Goal: Task Accomplishment & Management: Complete application form

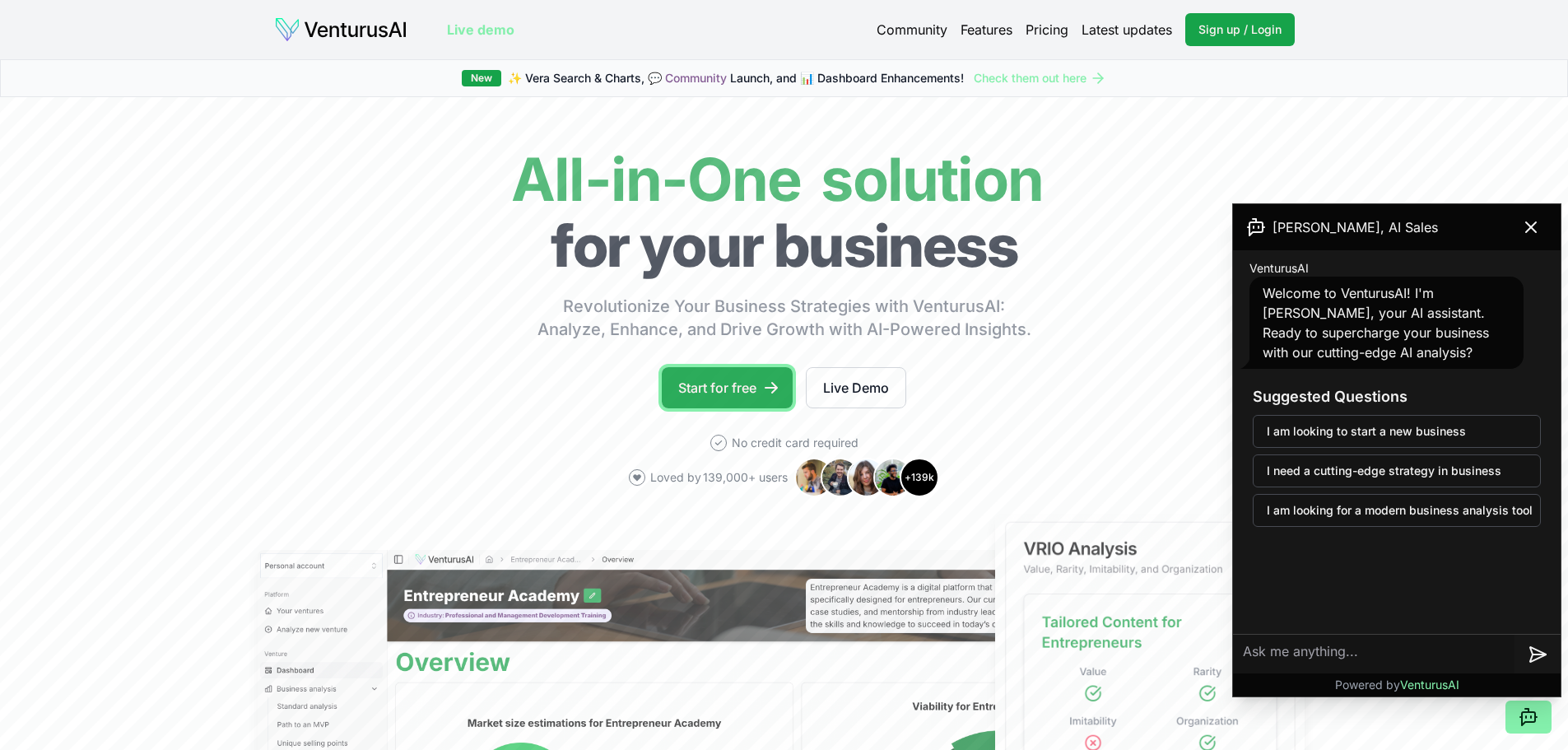
click at [747, 379] on link "Start for free" at bounding box center [726, 387] width 131 height 41
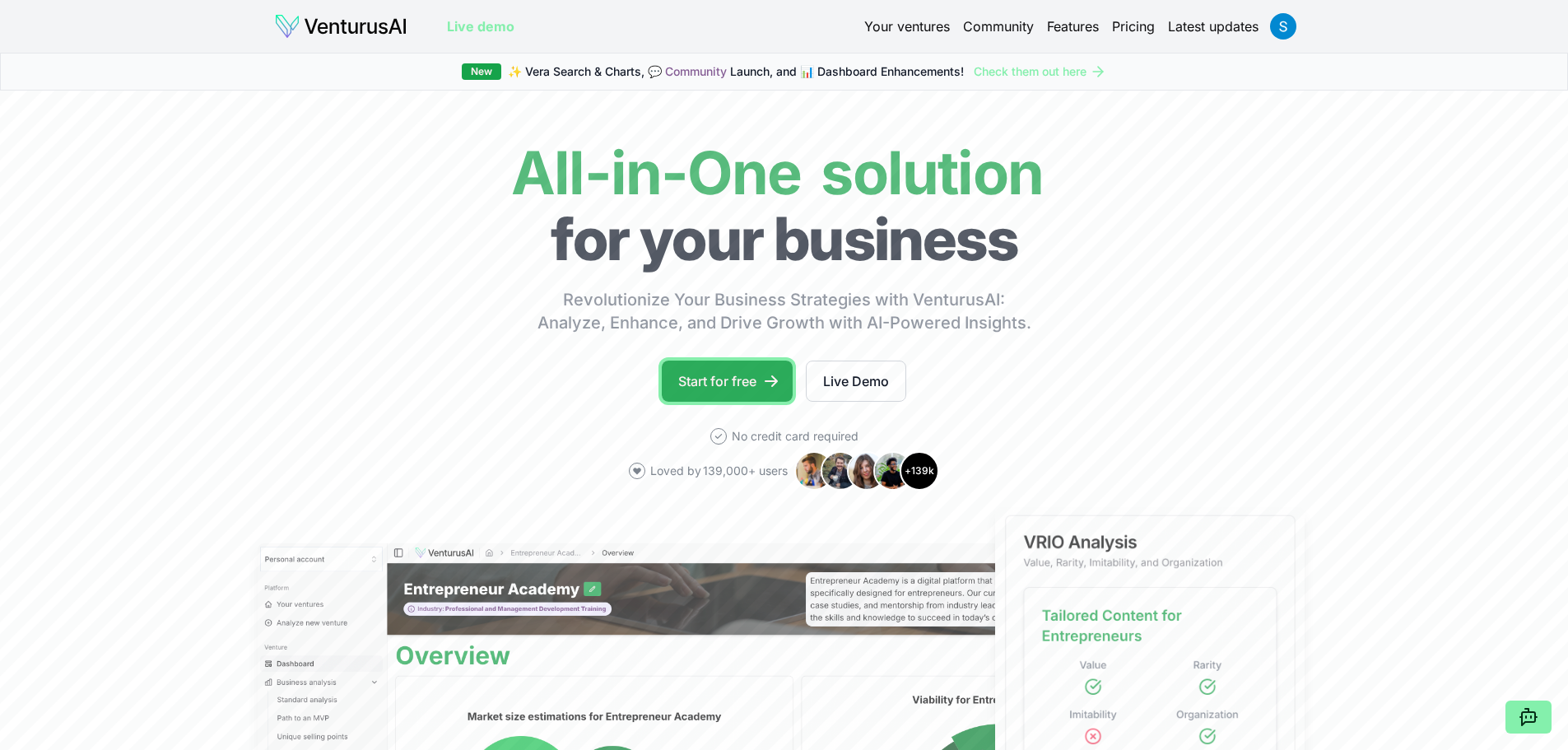
click at [722, 371] on link "Start for free" at bounding box center [726, 380] width 131 height 41
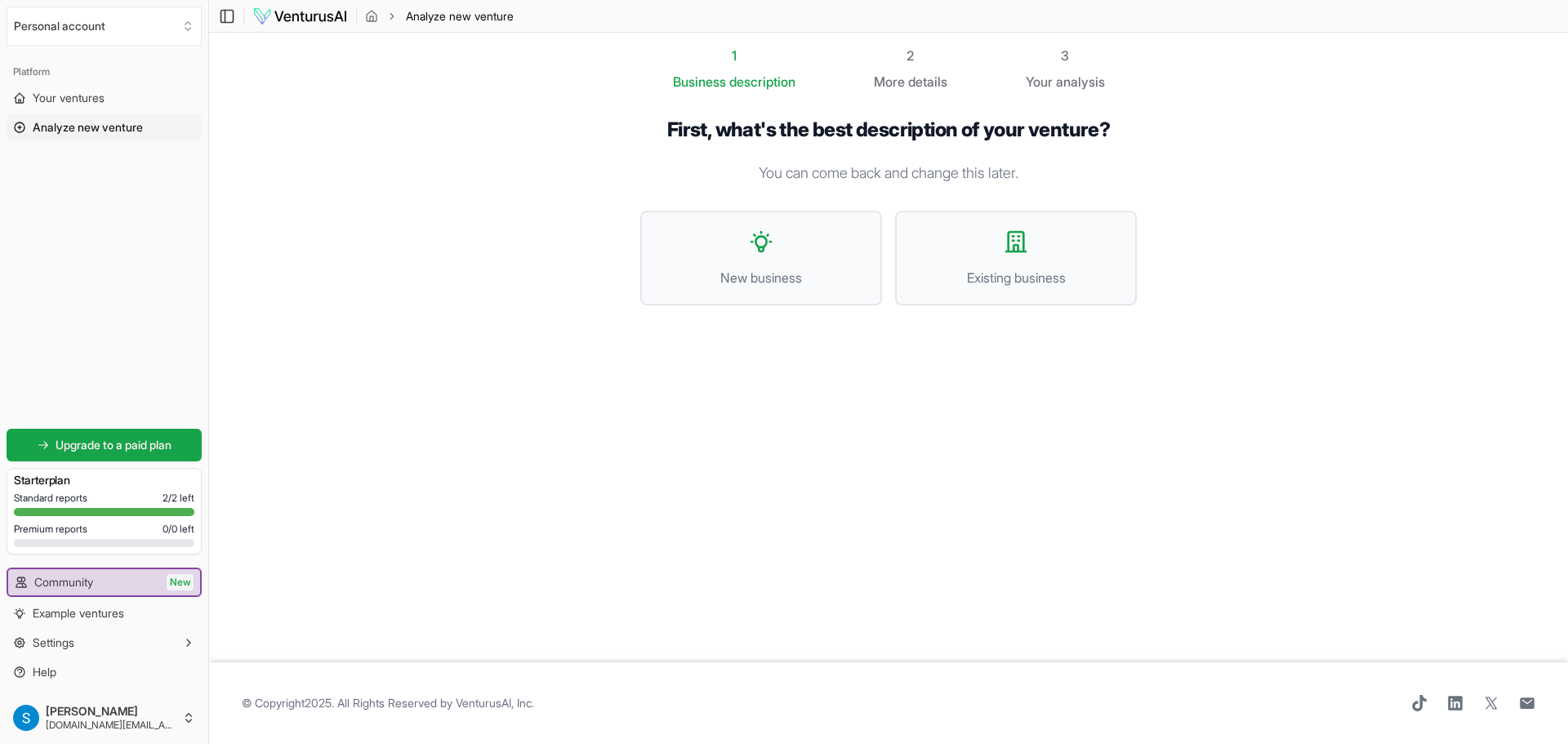
click at [371, 706] on span "© Copyright 2025 . All Rights Reserved by VenturusAI, Inc ." at bounding box center [387, 702] width 292 height 17
click at [1049, 285] on span "Existing business" at bounding box center [1016, 277] width 206 height 19
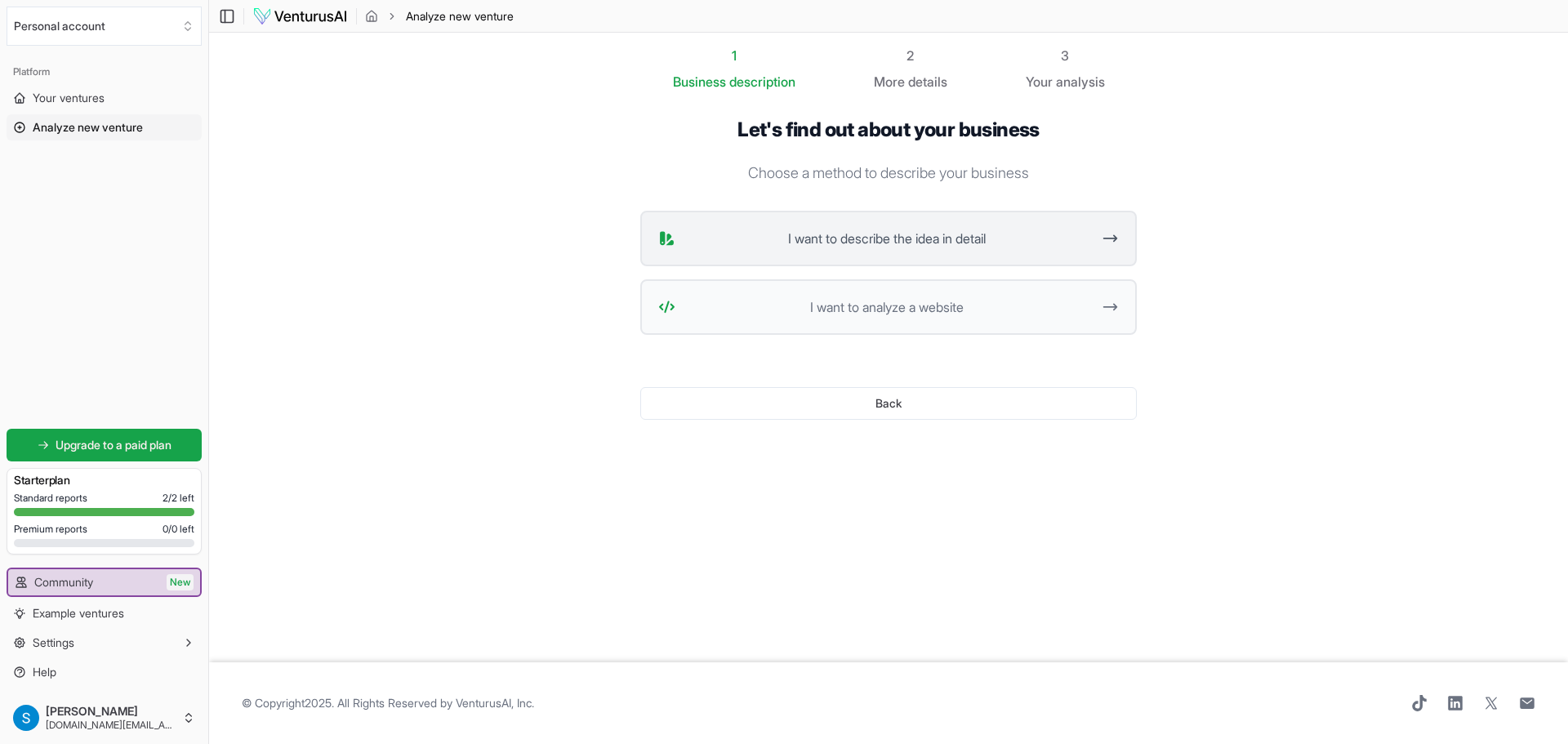
click at [905, 252] on button "I want to describe the idea in detail" at bounding box center [889, 239] width 497 height 56
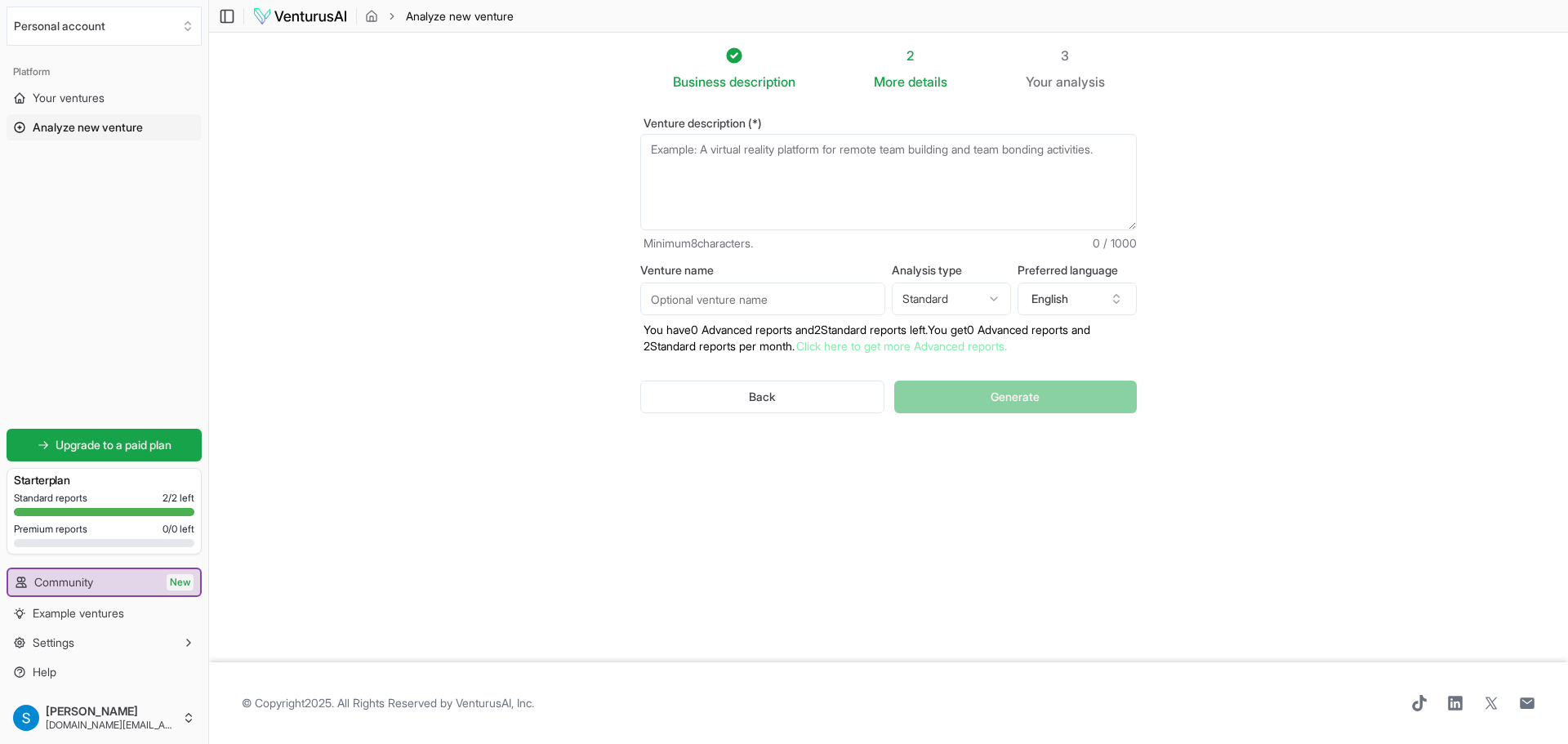
click at [774, 307] on input "Venture name" at bounding box center [763, 298] width 245 height 32
click at [974, 305] on html "We value your privacy We use cookies to enhance your browsing experience, serve…" at bounding box center [784, 372] width 1568 height 744
click at [1062, 292] on html "We value your privacy We use cookies to enhance your browsing experience, serve…" at bounding box center [784, 372] width 1568 height 744
click at [1062, 292] on button "English" at bounding box center [1076, 298] width 119 height 32
type input "bulgari"
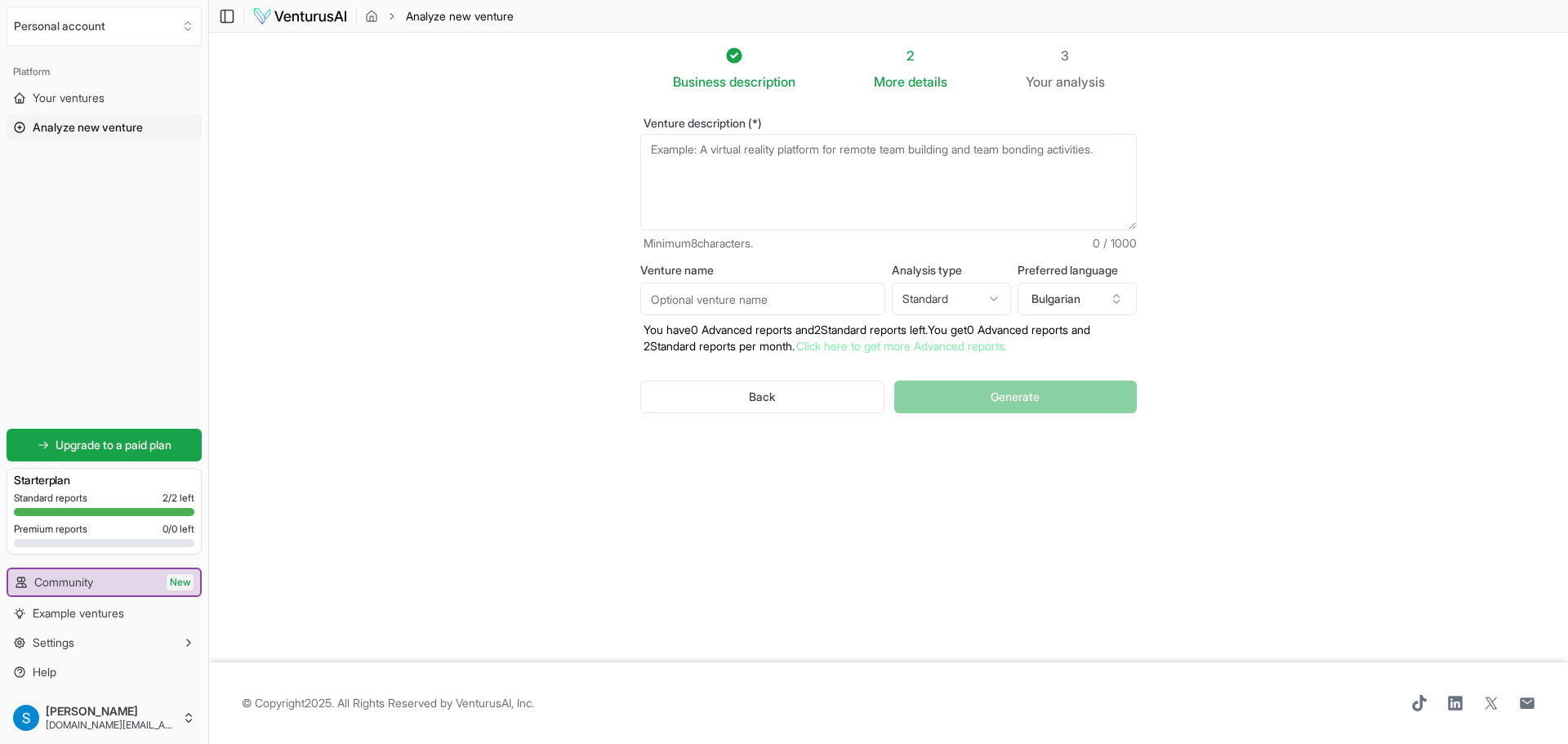
click at [823, 179] on textarea "Venture description (*)" at bounding box center [889, 182] width 497 height 97
click at [744, 309] on input "Venture name" at bounding box center [763, 298] width 245 height 32
type input "DTCexperts"
click at [869, 124] on label "Venture description (*)" at bounding box center [889, 123] width 497 height 11
click at [869, 134] on textarea "Venture description (*)" at bounding box center [889, 182] width 497 height 97
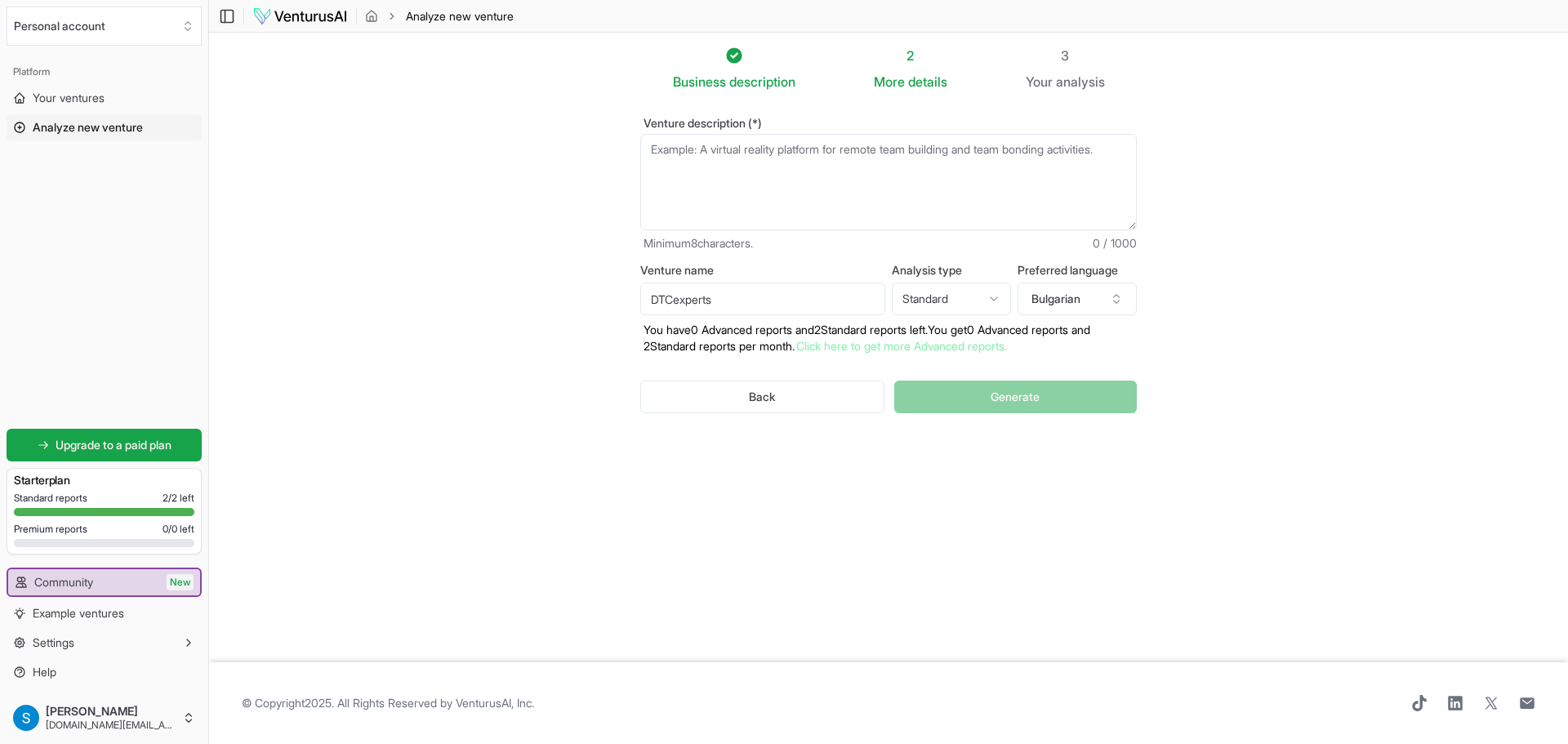
click at [877, 151] on textarea "Venture description (*)" at bounding box center [889, 182] width 497 height 97
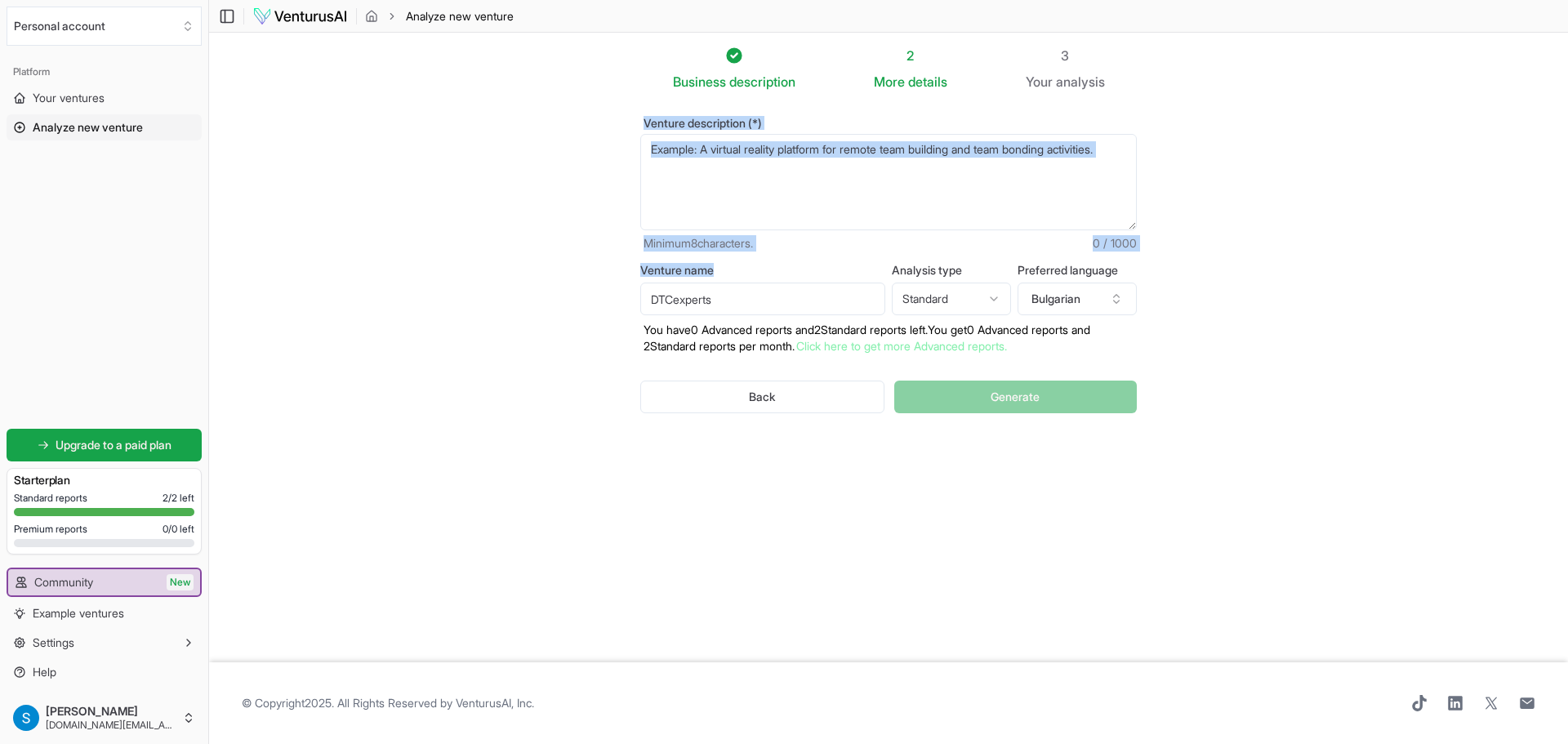
drag, startPoint x: 830, startPoint y: 256, endPoint x: 791, endPoint y: 145, distance: 117.7
click at [795, 142] on form "Venture description (*) Minimum 8 characters. 0 / 1000 Venture name DTCexperts …" at bounding box center [889, 278] width 497 height 321
click at [770, 159] on textarea "Venture description (*)" at bounding box center [889, 182] width 497 height 97
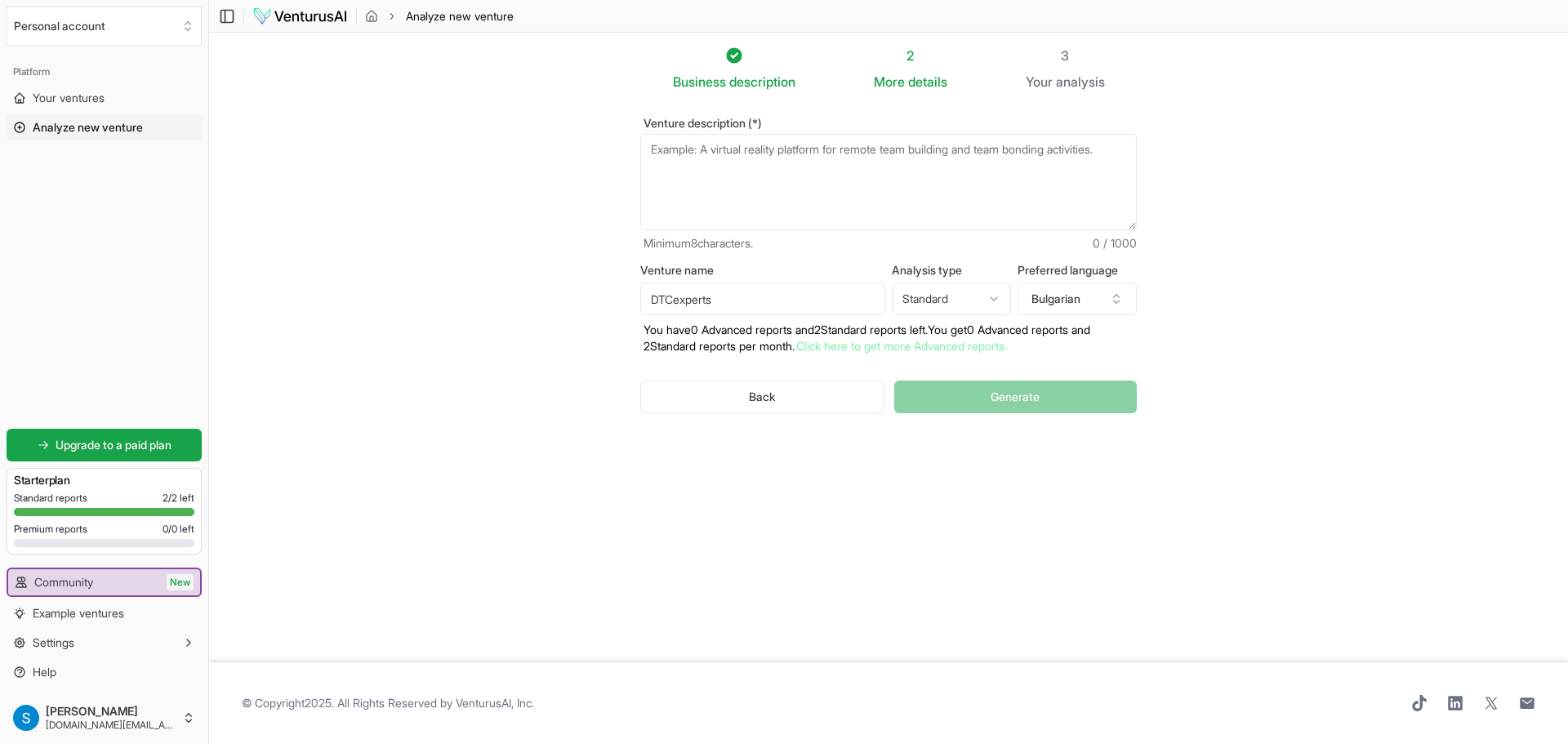
paste textarea "DTC Growth Loop е изпитана система, създадена за e-commerce брандове, която вкл…"
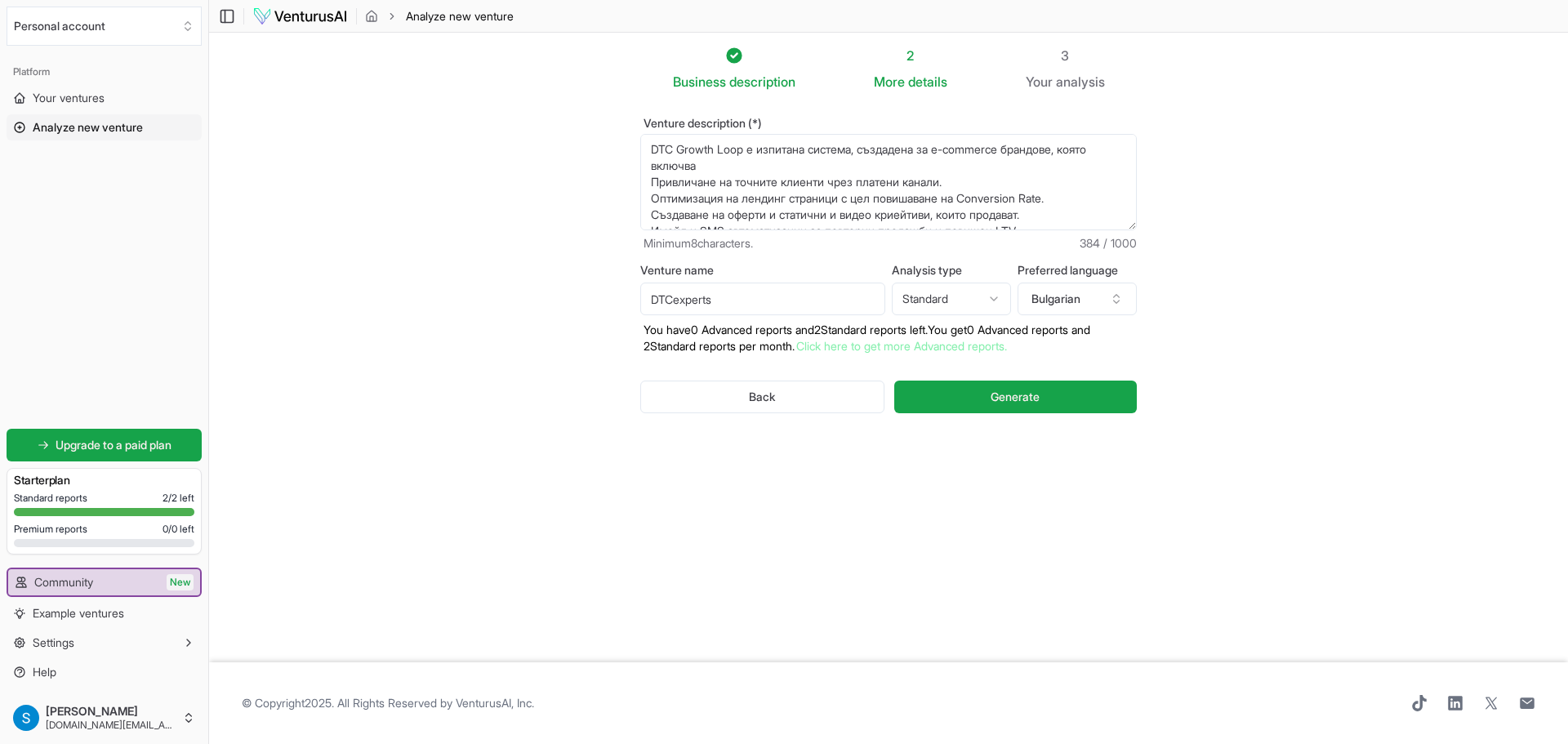
click at [657, 152] on textarea "DTC Growth Loop е изпитана система, създадена за e-commerce брандове, която вкл…" at bounding box center [889, 182] width 497 height 97
click at [650, 147] on textarea "DTC Growth Loop е изпитана система, създадена за e-commerce брандове, която вкл…" at bounding box center [889, 182] width 497 height 97
paste textarea "DTC Growth Loop – Ускорител за вашият бранд е мощен процес от 5 стъпки, който п…"
click at [1015, 213] on textarea "DTC Growth Loop – Ускорител за вашият бранд е мощен процес от 5 стъпки, който п…" at bounding box center [889, 182] width 497 height 97
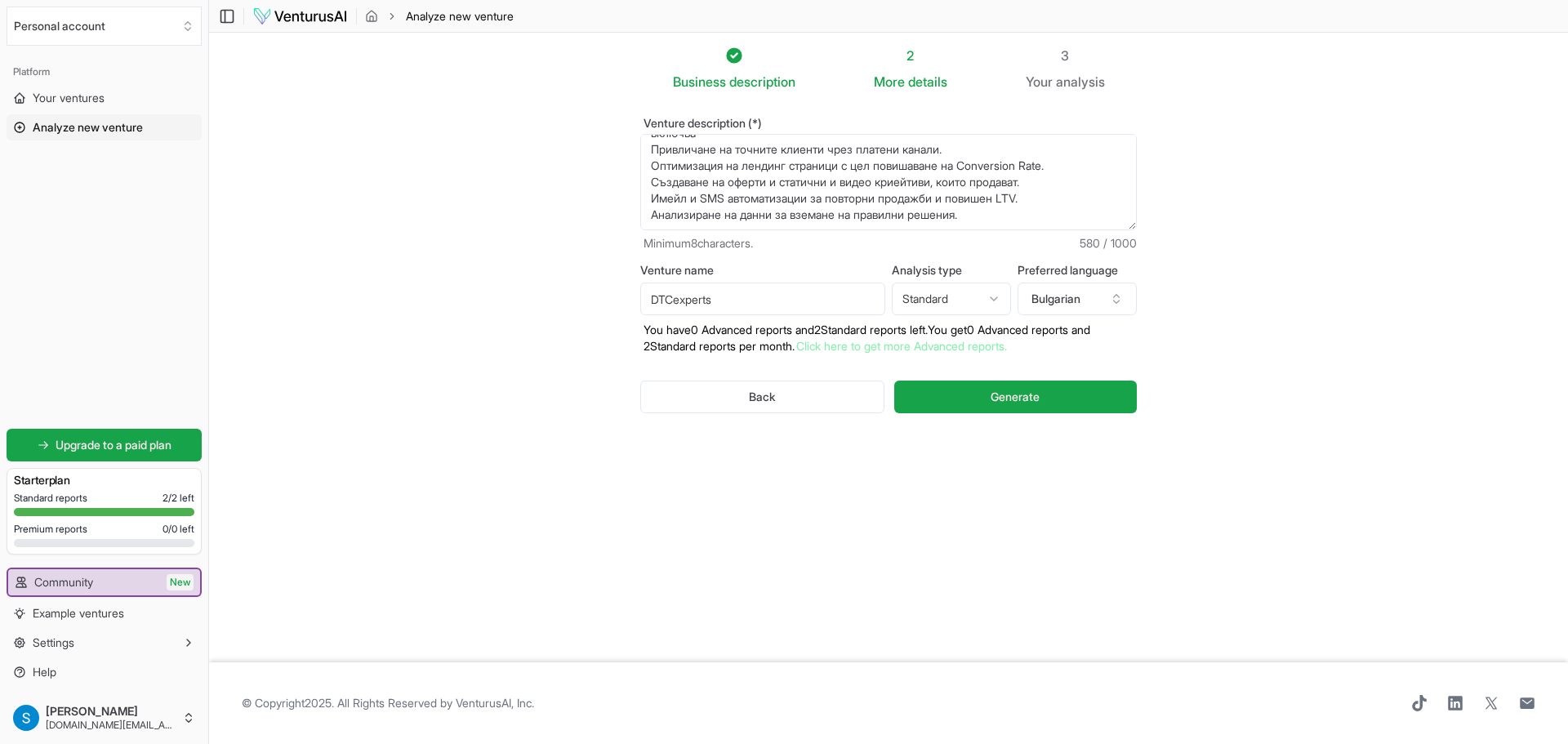
scroll to position [123, 0]
paste textarea "Стандартна Оферта 🖊️ 5-стъпков процес за скалиране на продажбите ви онлайн, с м…"
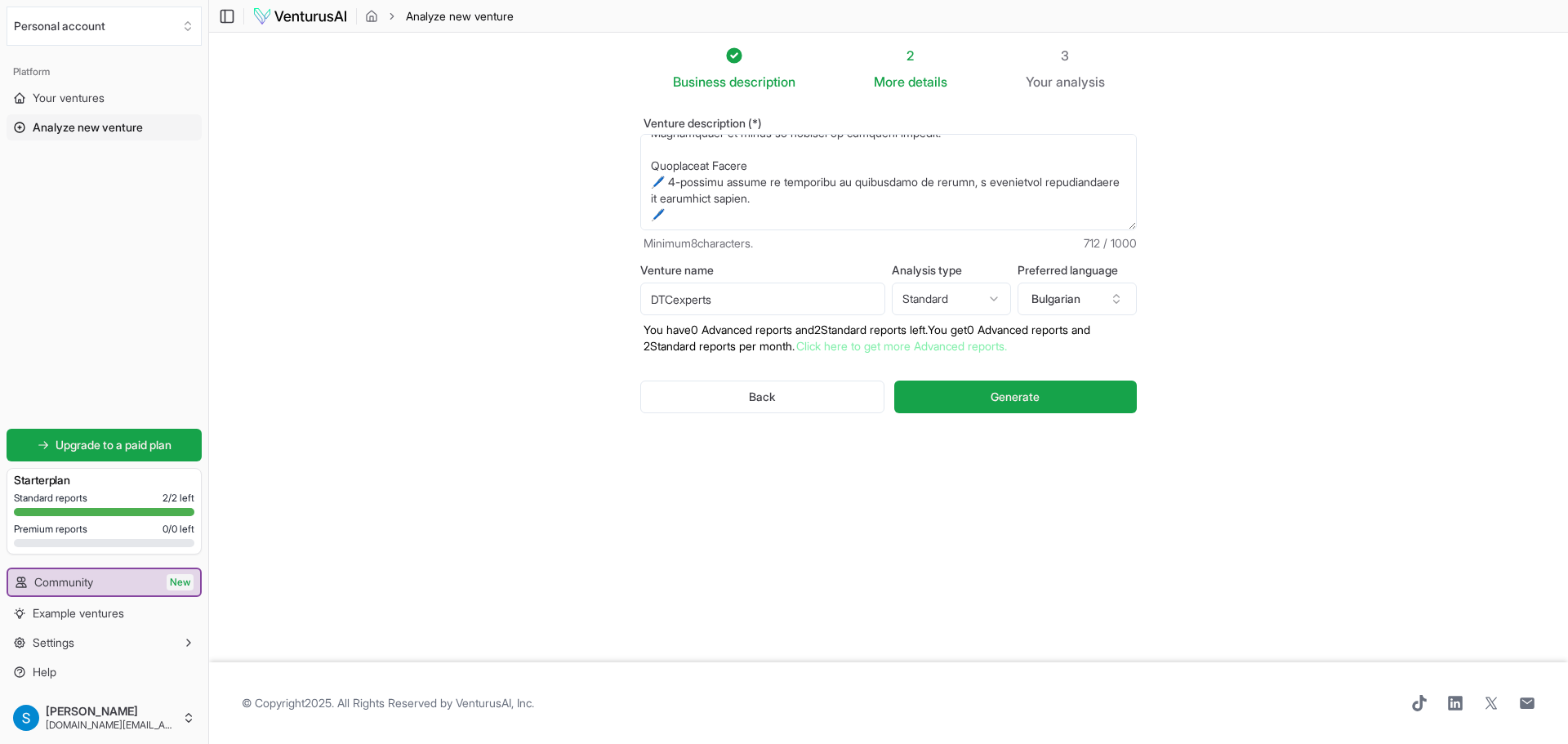
scroll to position [213, 0]
click at [707, 186] on textarea "DTC Growth Loop – Ускорител за вашият бранд е мощен процес от 5 стъпки, който п…" at bounding box center [889, 182] width 497 height 97
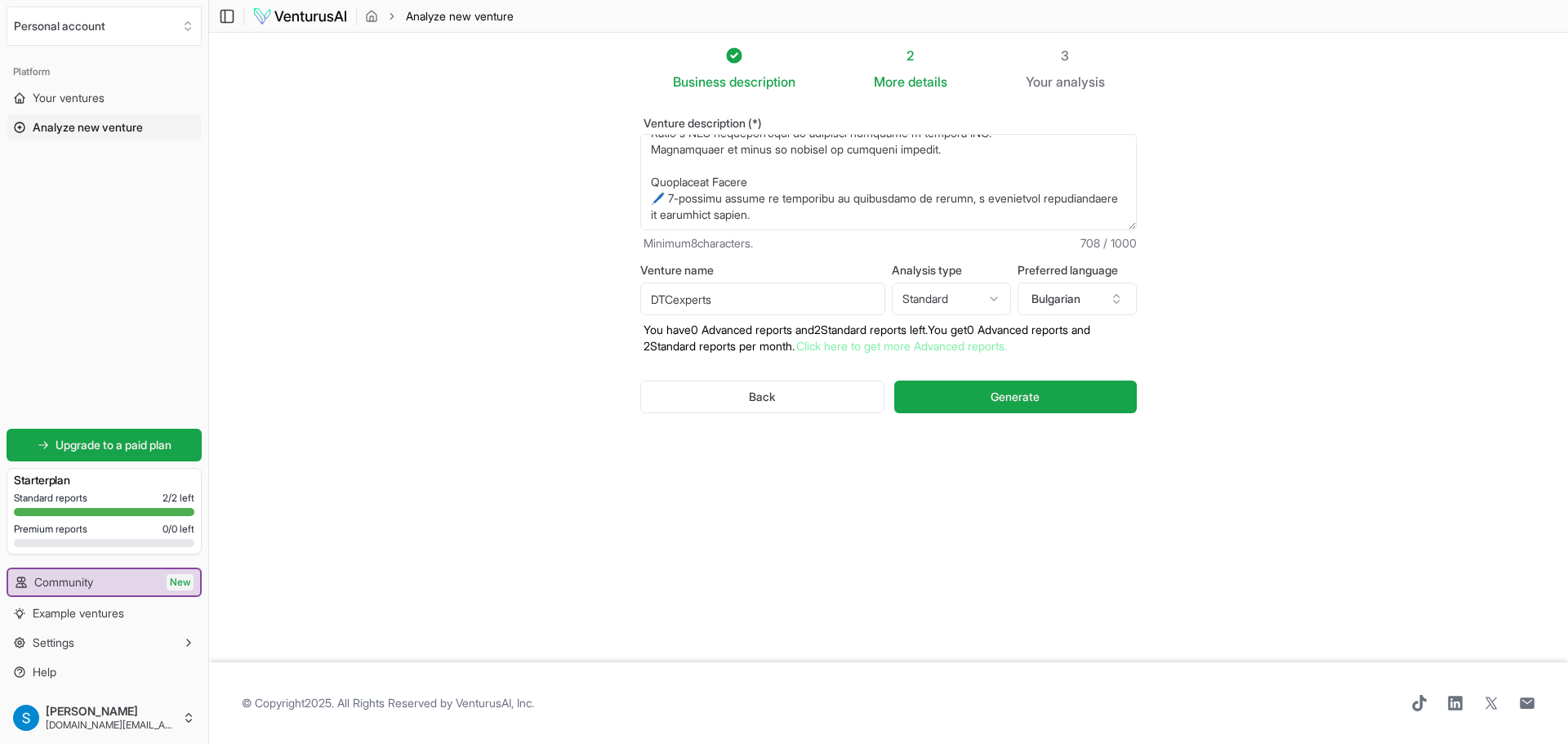
click at [693, 213] on textarea "DTC Growth Loop – Ускорител за вашият бранд е мощен процес от 5 стъпки, който п…" at bounding box center [889, 182] width 497 height 97
click at [690, 176] on textarea "DTC Growth Loop – Ускорител за вашият бранд е мощен процес от 5 стъпки, който п…" at bounding box center [889, 182] width 497 height 97
click at [690, 175] on textarea "DTC Growth Loop – Ускорител за вашият бранд е мощен процес от 5 стъпки, който п…" at bounding box center [889, 182] width 497 height 97
click at [692, 172] on textarea "DTC Growth Loop – Ускорител за вашият бранд е мощен процес от 5 стъпки, който п…" at bounding box center [889, 182] width 497 height 97
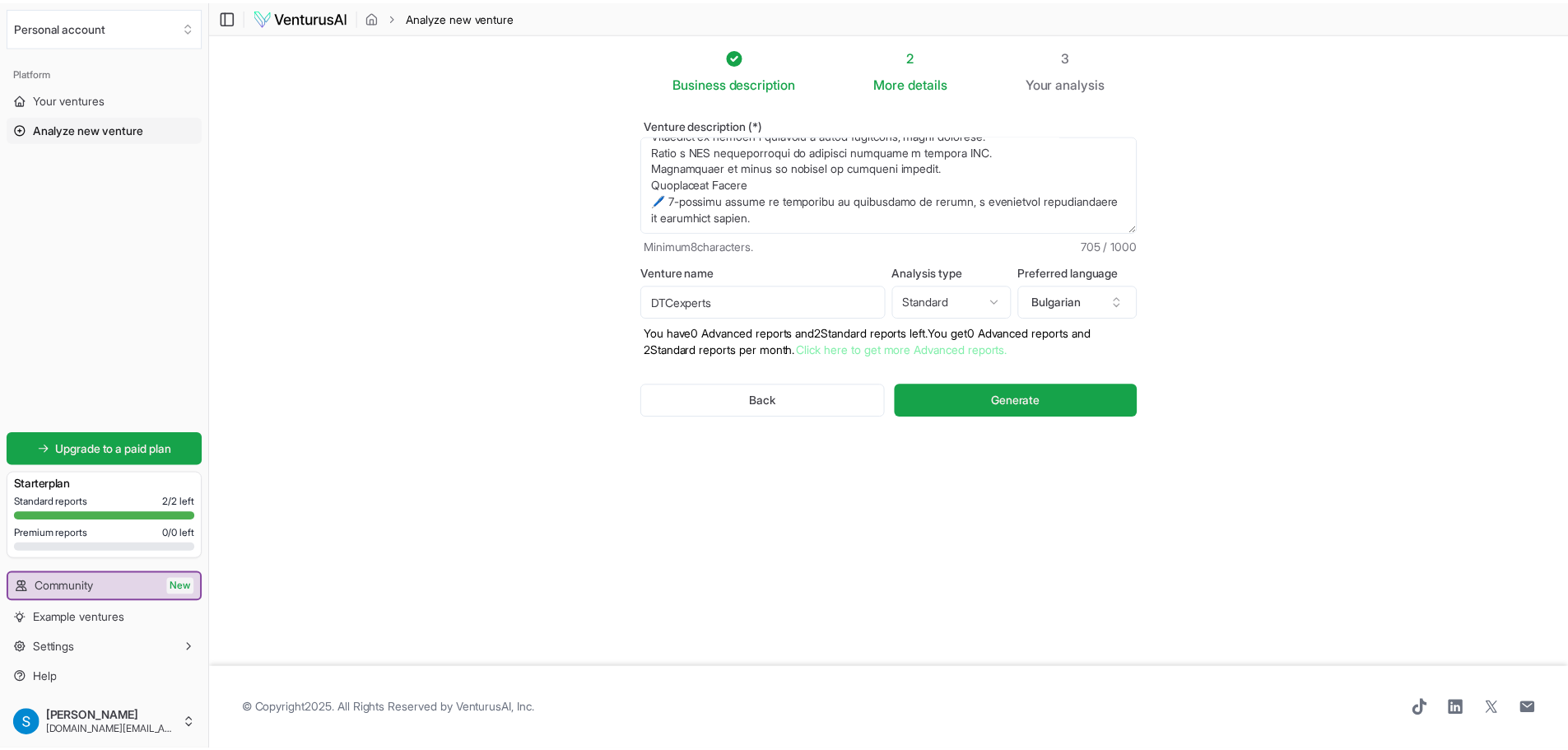
scroll to position [148, 0]
type textarea "DTC Growth Loop – Ускорител за вашият бранд е мощен процес от 5 стъпки, който п…"
click at [986, 311] on html "We value your privacy We use cookies to enhance your browsing experience, serve…" at bounding box center [790, 375] width 1580 height 750
click at [993, 306] on html "We value your privacy We use cookies to enhance your browsing experience, serve…" at bounding box center [790, 375] width 1580 height 750
click at [993, 415] on button "Generate" at bounding box center [1023, 400] width 244 height 32
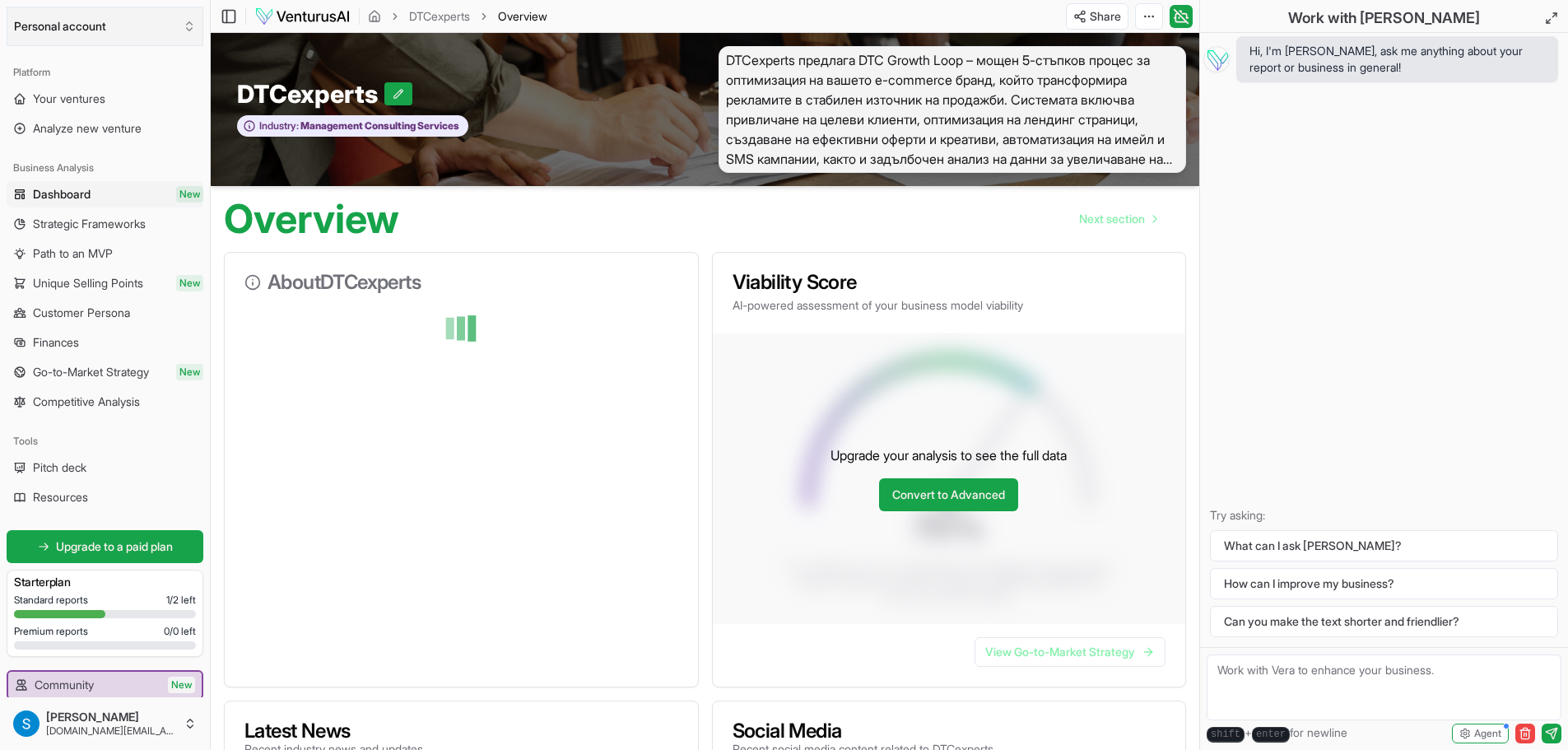
click at [98, 24] on button "Personal account" at bounding box center [105, 25] width 197 height 40
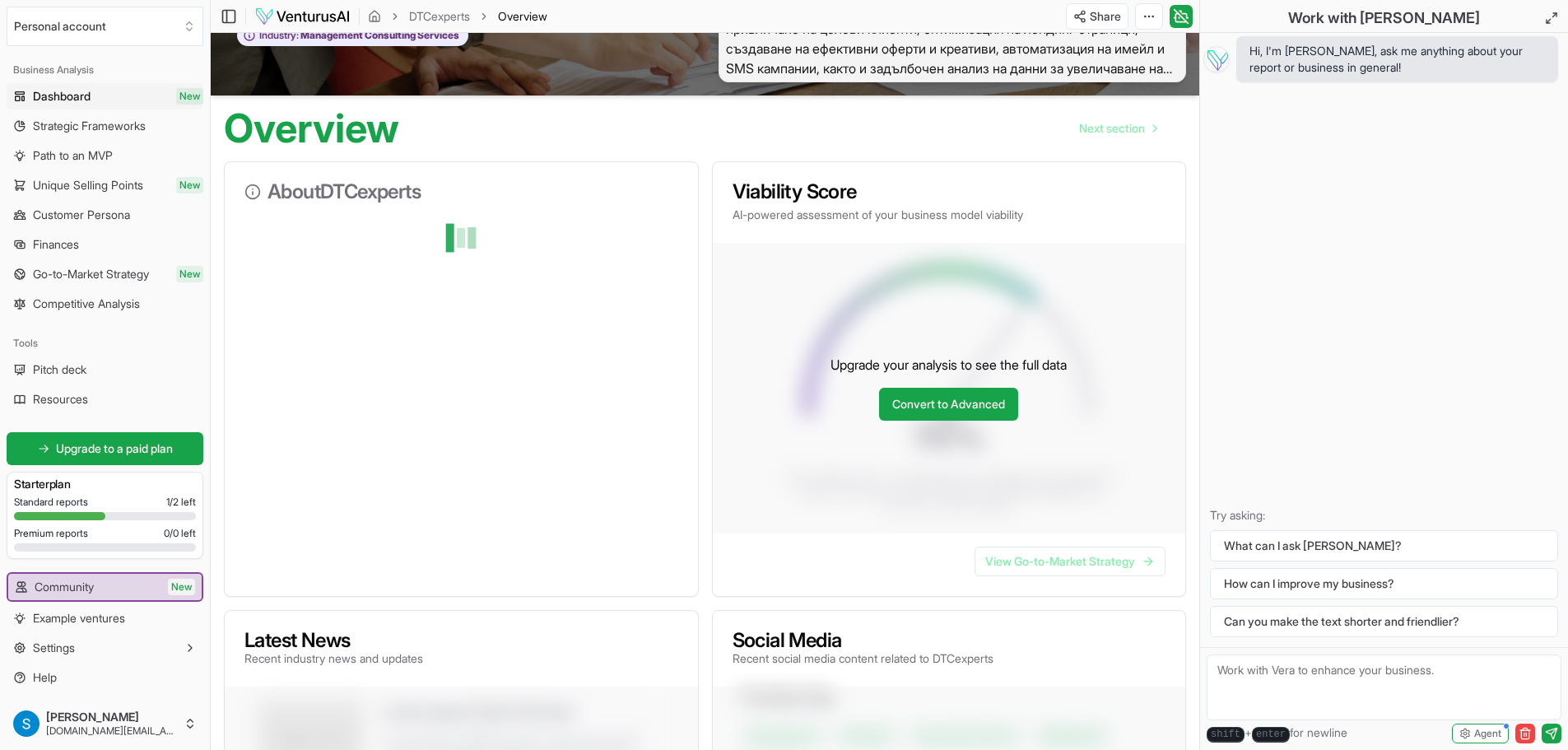
scroll to position [164, 0]
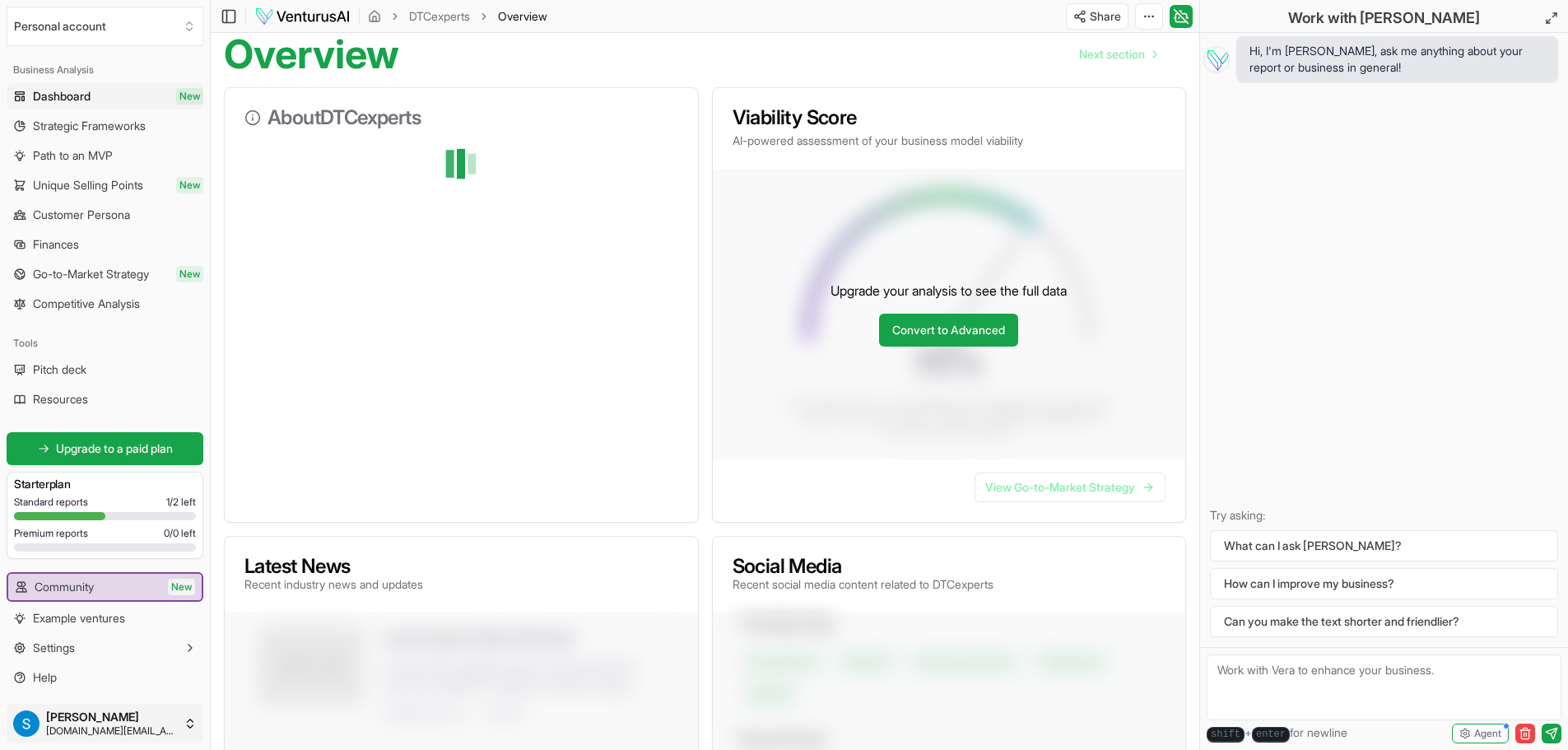
click at [91, 585] on html "We value your privacy We use cookies to enhance your browsing experience, serve…" at bounding box center [784, 211] width 1568 height 750
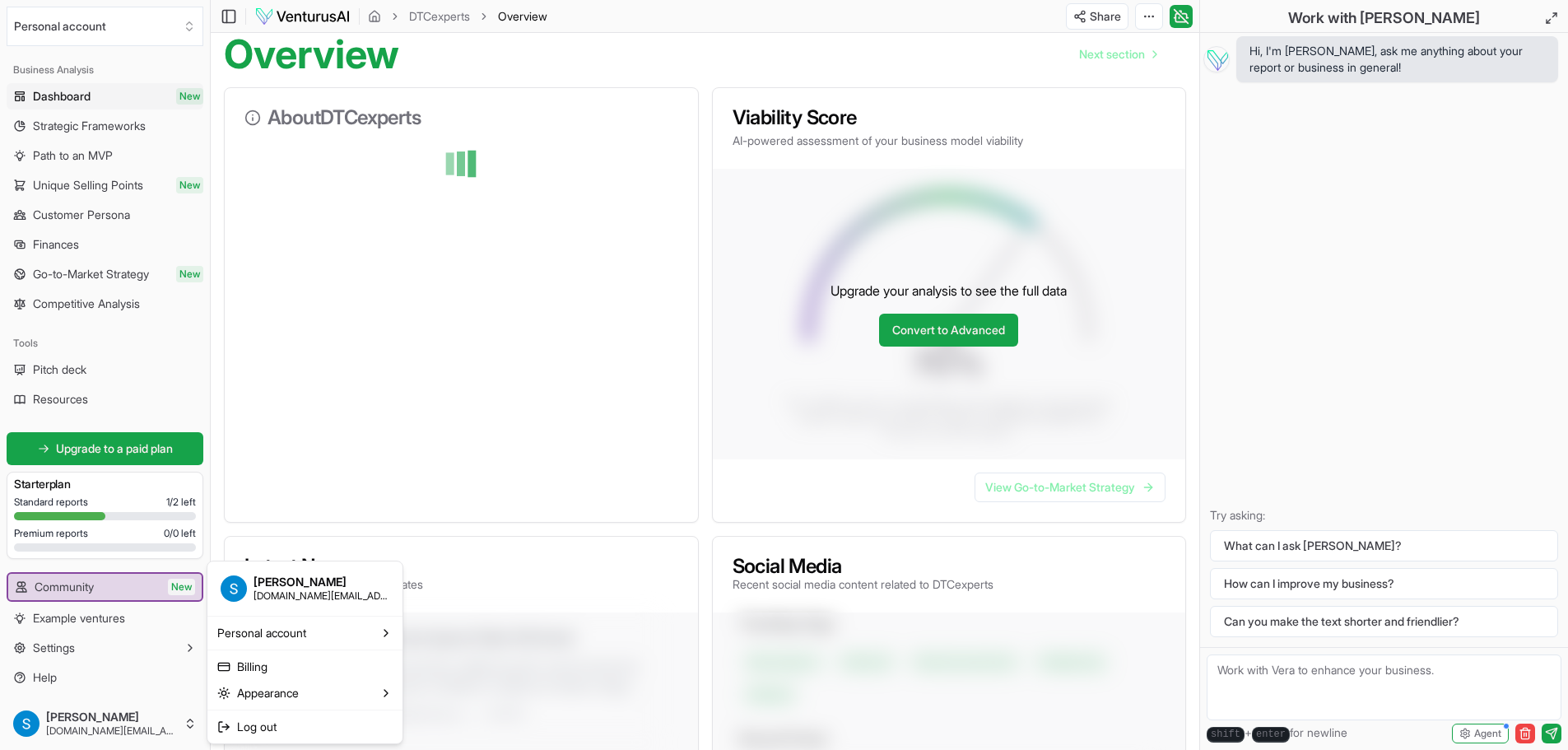
click at [1150, 13] on html "We value your privacy We use cookies to enhance your browsing experience, serve…" at bounding box center [784, 211] width 1568 height 750
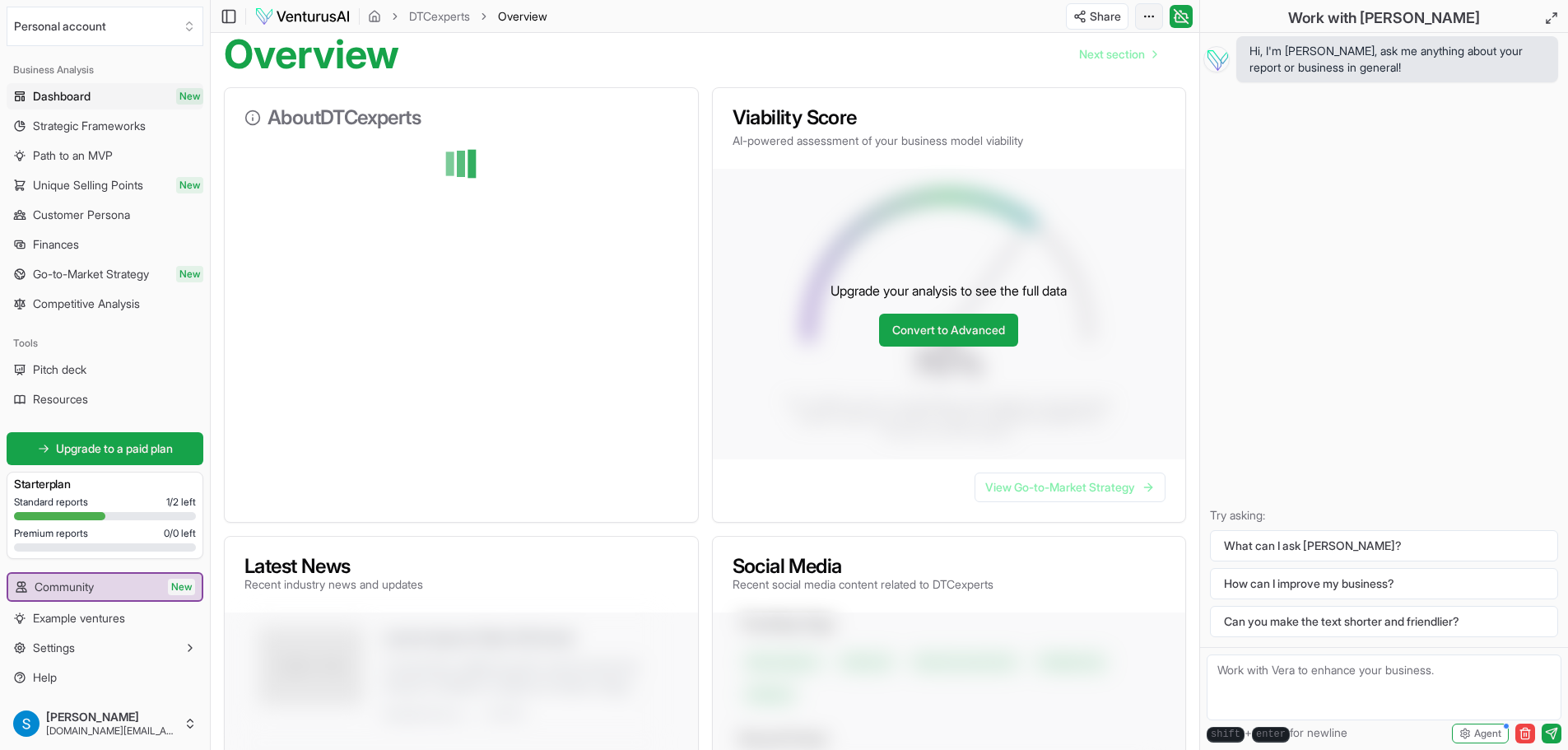
click at [1144, 18] on html "We value your privacy We use cookies to enhance your browsing experience, serve…" at bounding box center [784, 211] width 1568 height 750
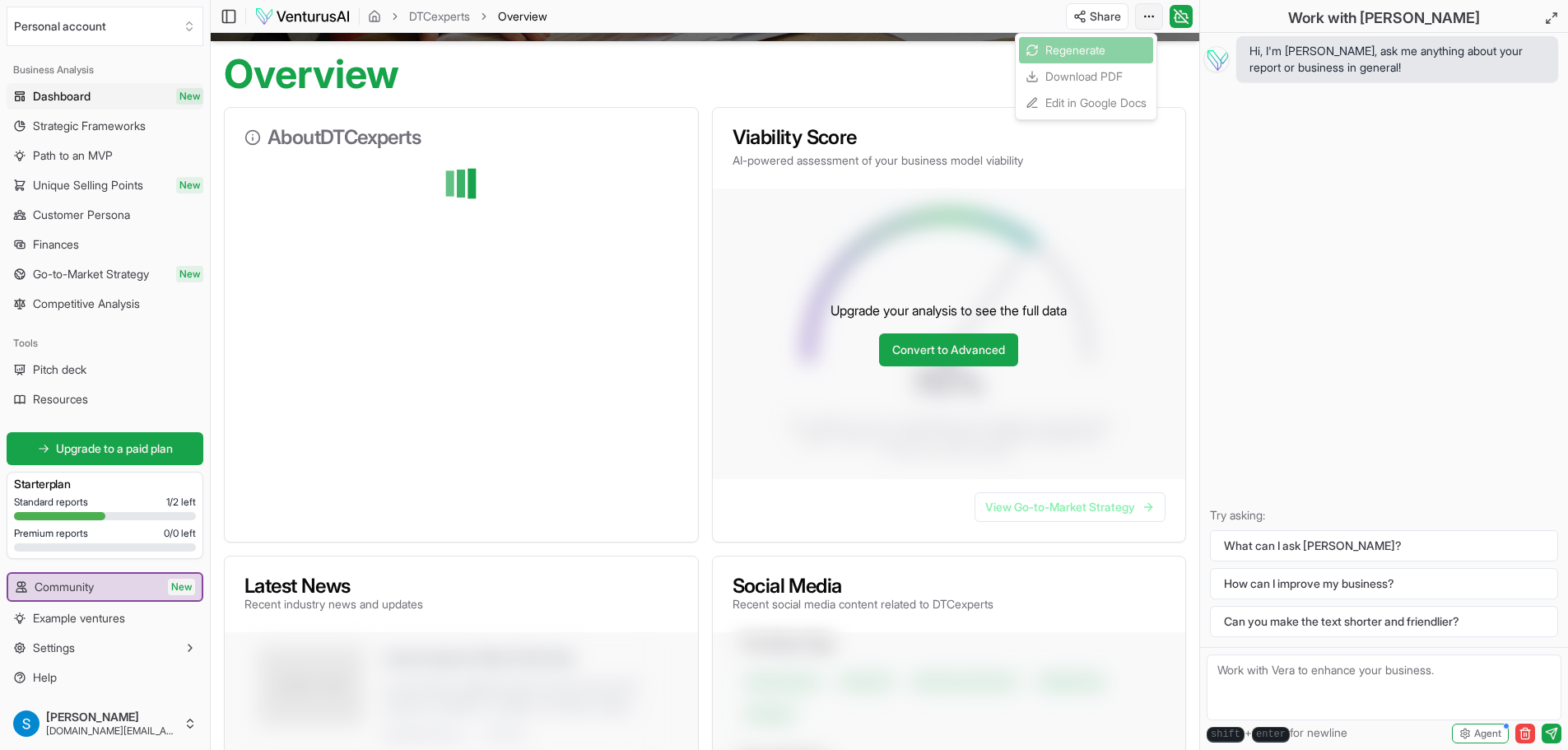
scroll to position [204, 0]
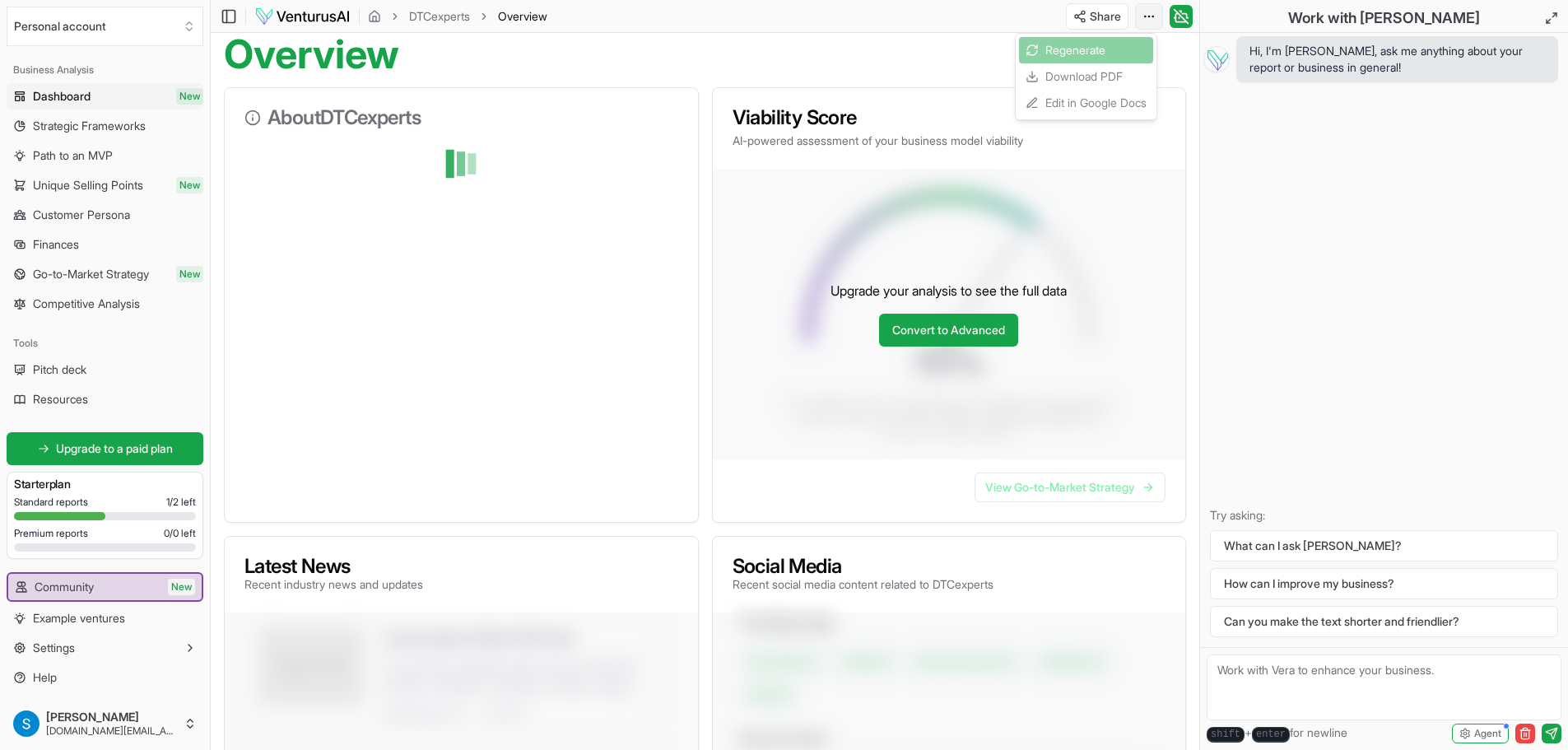
click at [1144, 18] on html "We value your privacy We use cookies to enhance your browsing experience, serve…" at bounding box center [784, 171] width 1568 height 750
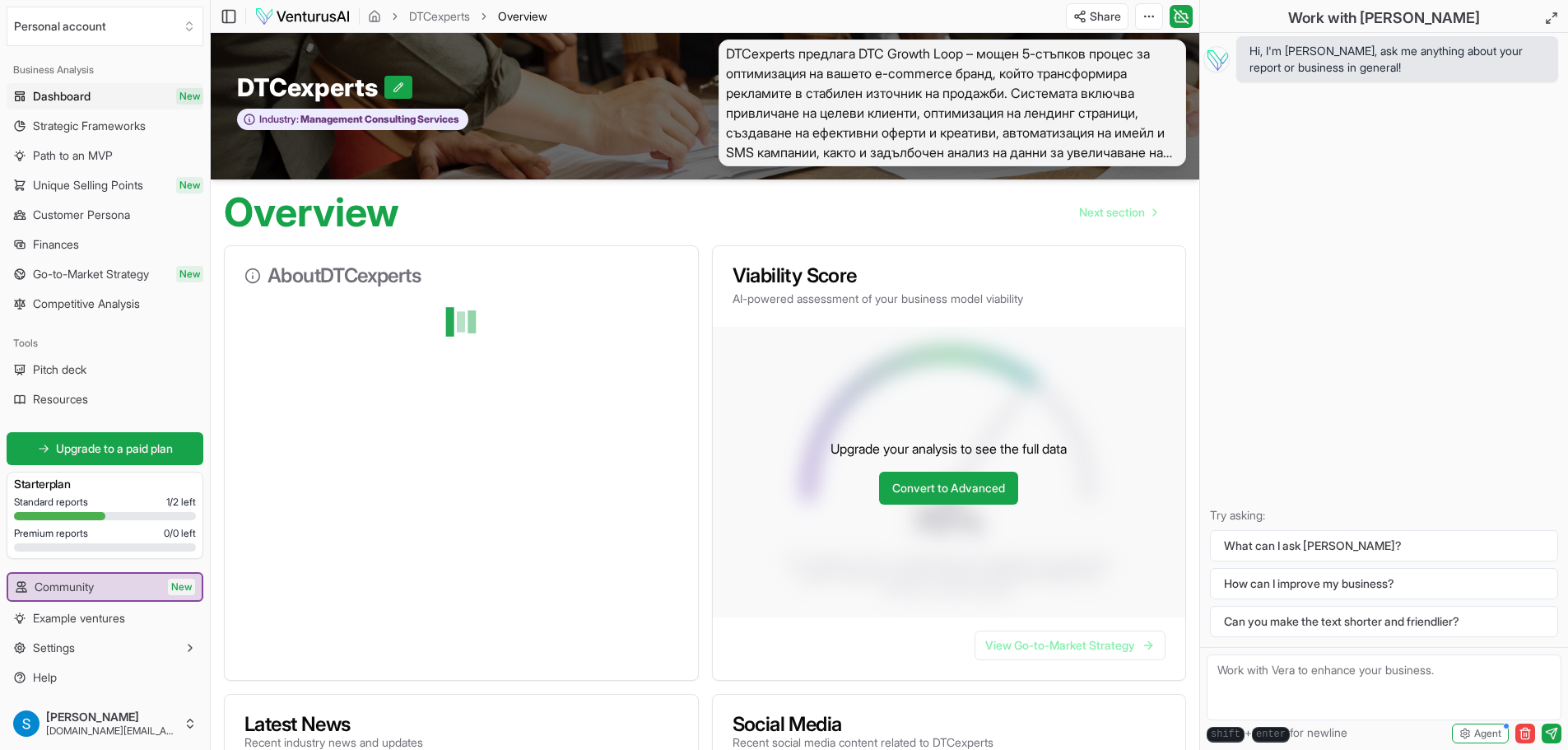
scroll to position [0, 0]
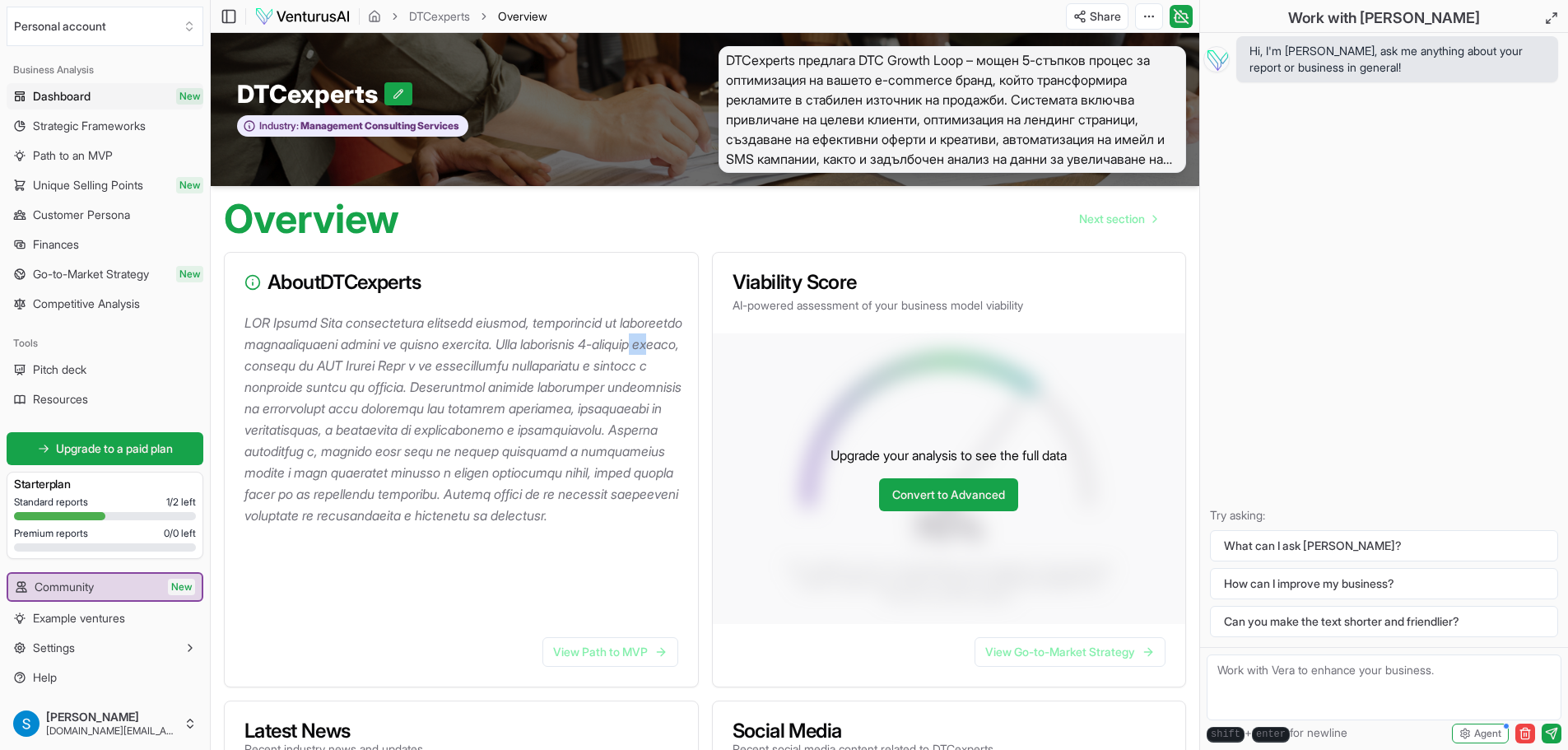
drag, startPoint x: 385, startPoint y: 359, endPoint x: 412, endPoint y: 361, distance: 27.1
click at [412, 361] on p at bounding box center [464, 419] width 440 height 214
click at [460, 493] on p at bounding box center [464, 419] width 440 height 214
click at [638, 659] on link "View Path to MVP" at bounding box center [610, 652] width 136 height 30
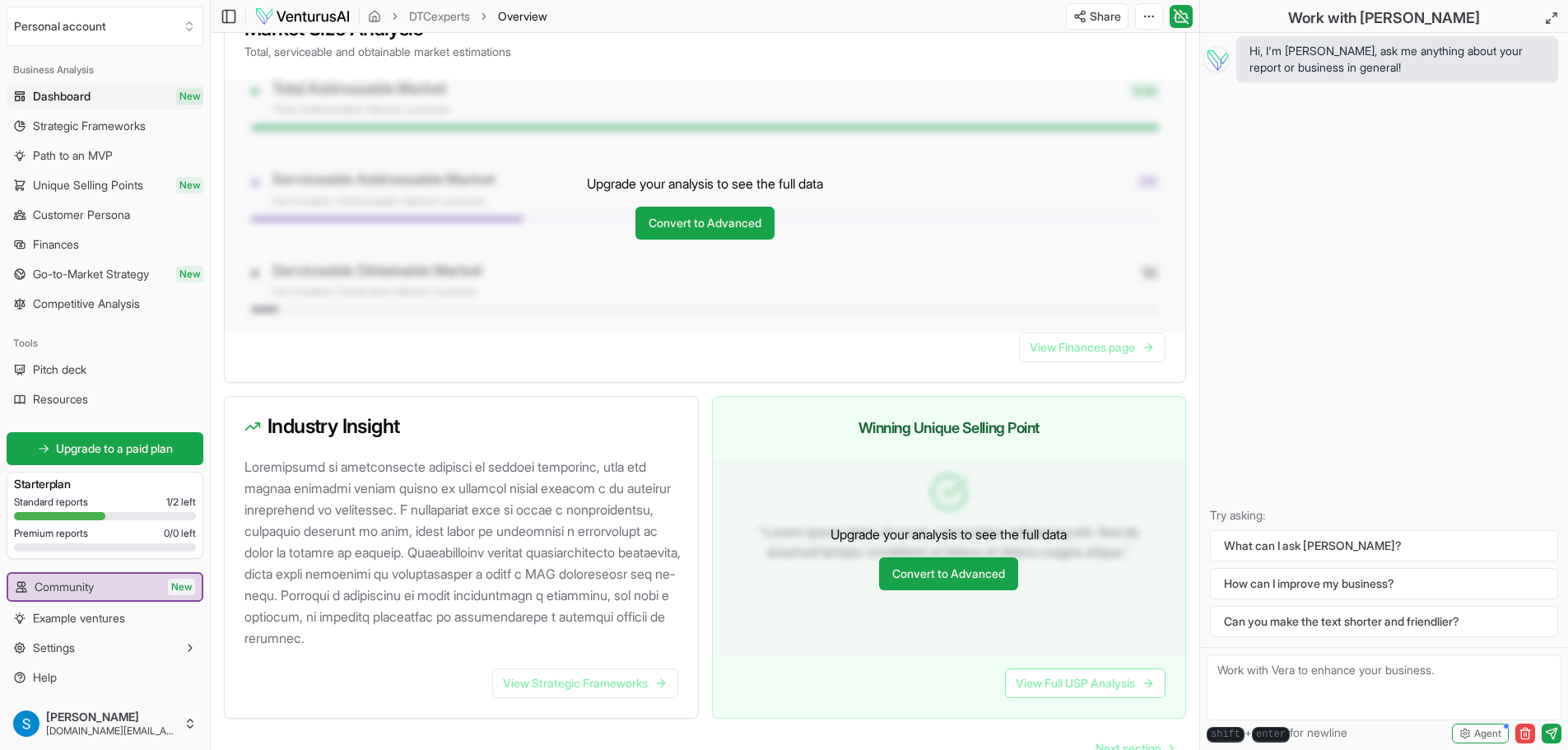
scroll to position [1438, 0]
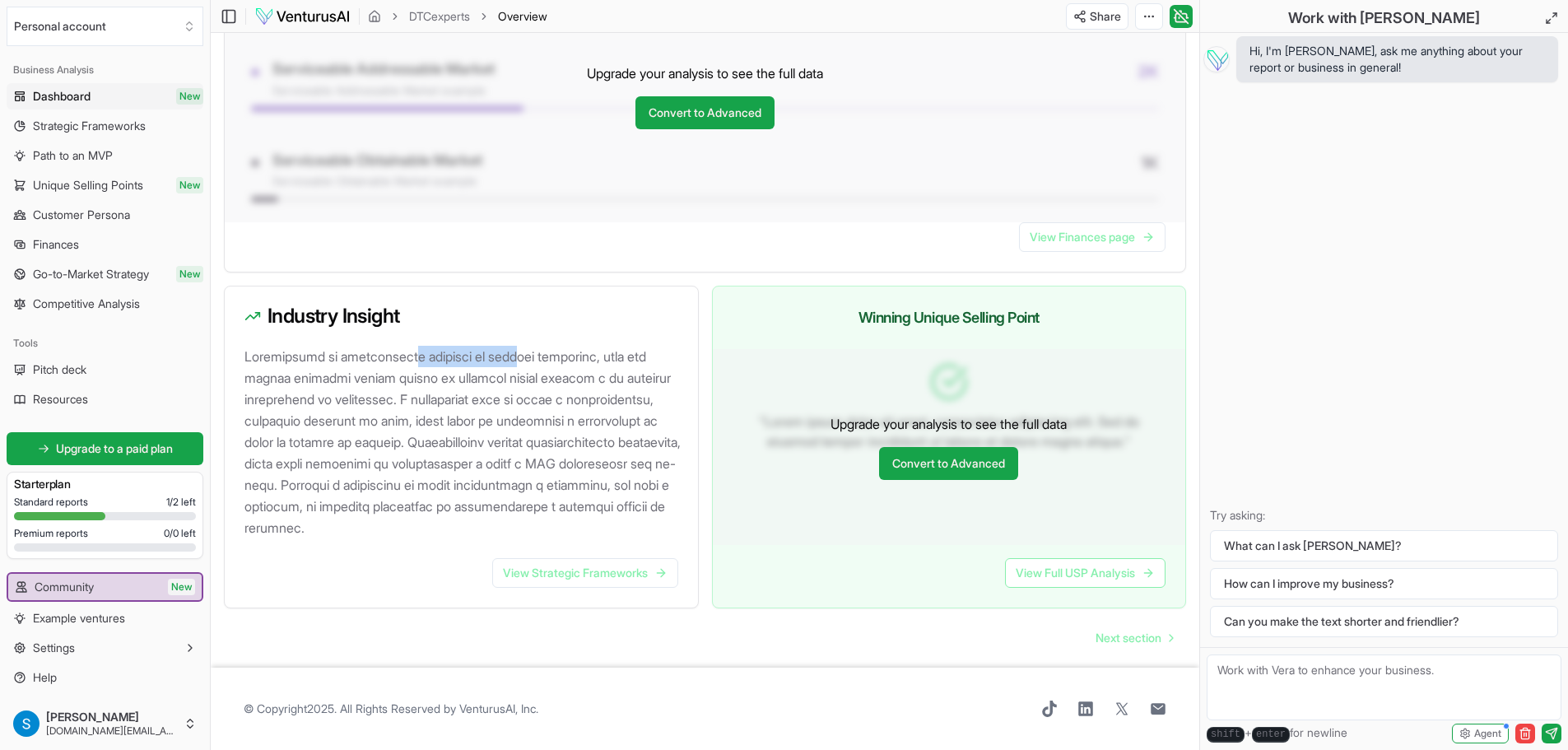
drag, startPoint x: 450, startPoint y: 329, endPoint x: 549, endPoint y: 341, distance: 99.7
click at [549, 346] on p at bounding box center [464, 442] width 440 height 192
click at [426, 378] on p at bounding box center [464, 442] width 440 height 192
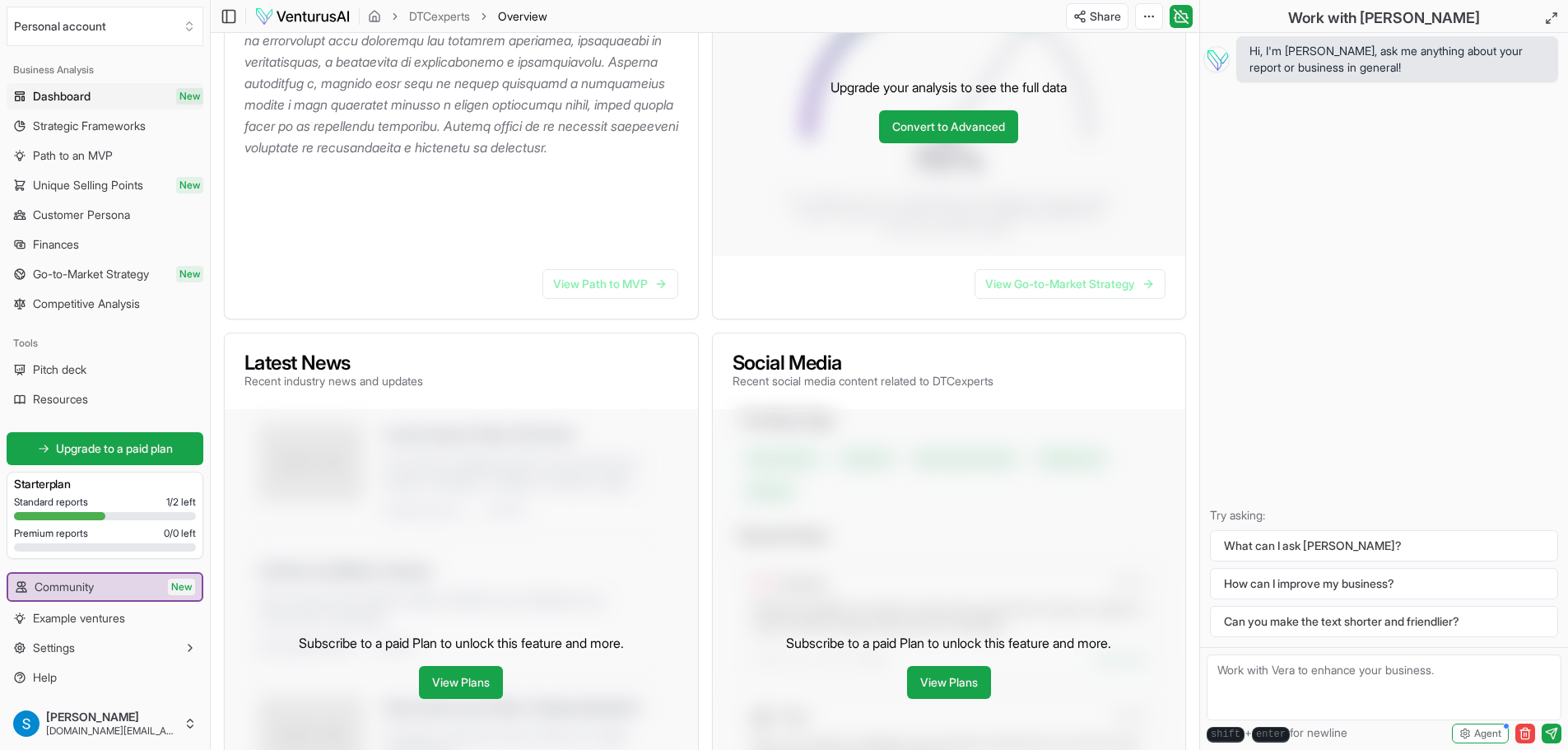
scroll to position [0, 0]
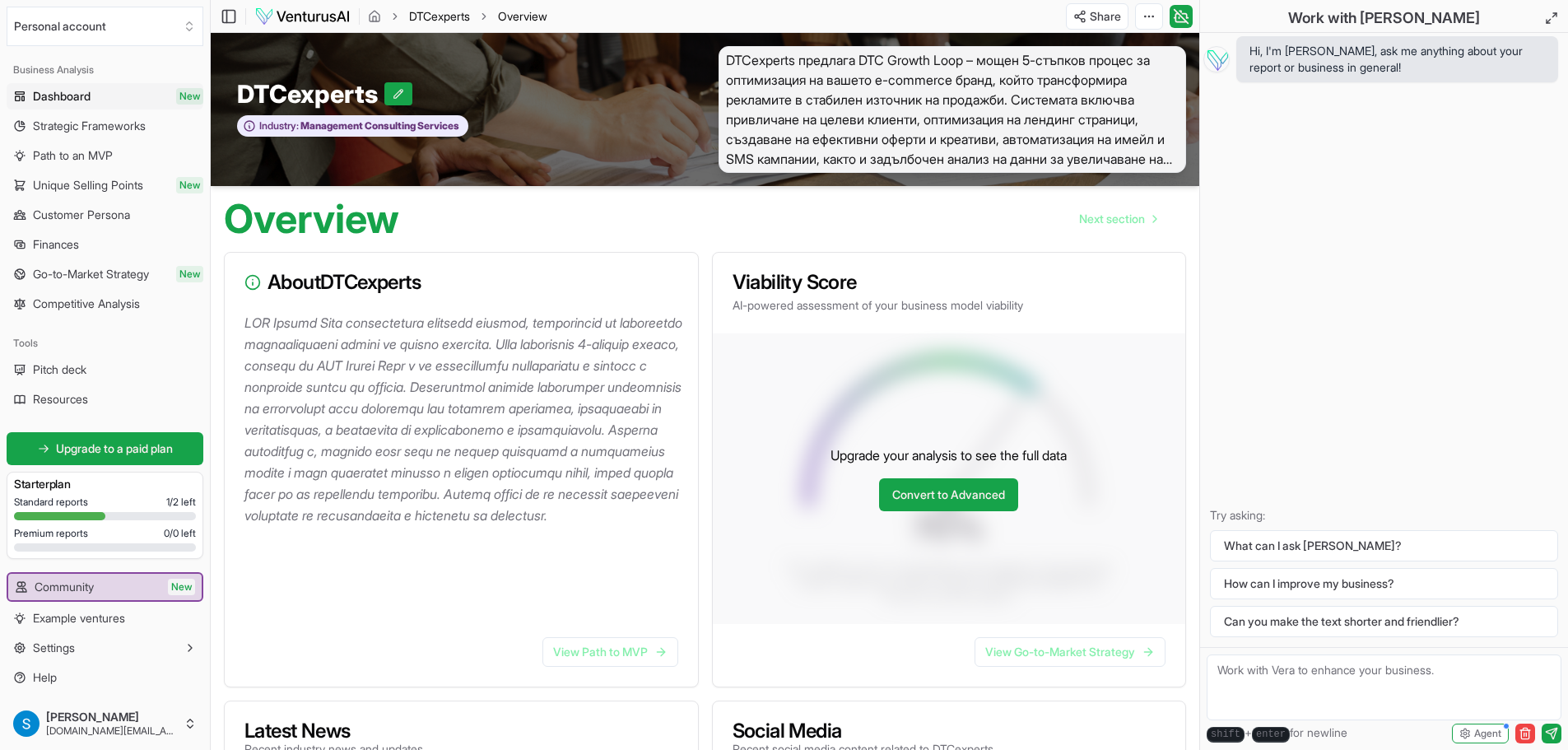
click at [459, 17] on link "DTCexperts" at bounding box center [439, 16] width 61 height 17
click at [454, 16] on link "DTCexperts" at bounding box center [439, 16] width 61 height 17
click at [298, 15] on body "We value your privacy We use cookies to enhance your browsing experience, serve…" at bounding box center [784, 375] width 1568 height 750
click at [278, 16] on img at bounding box center [303, 16] width 97 height 19
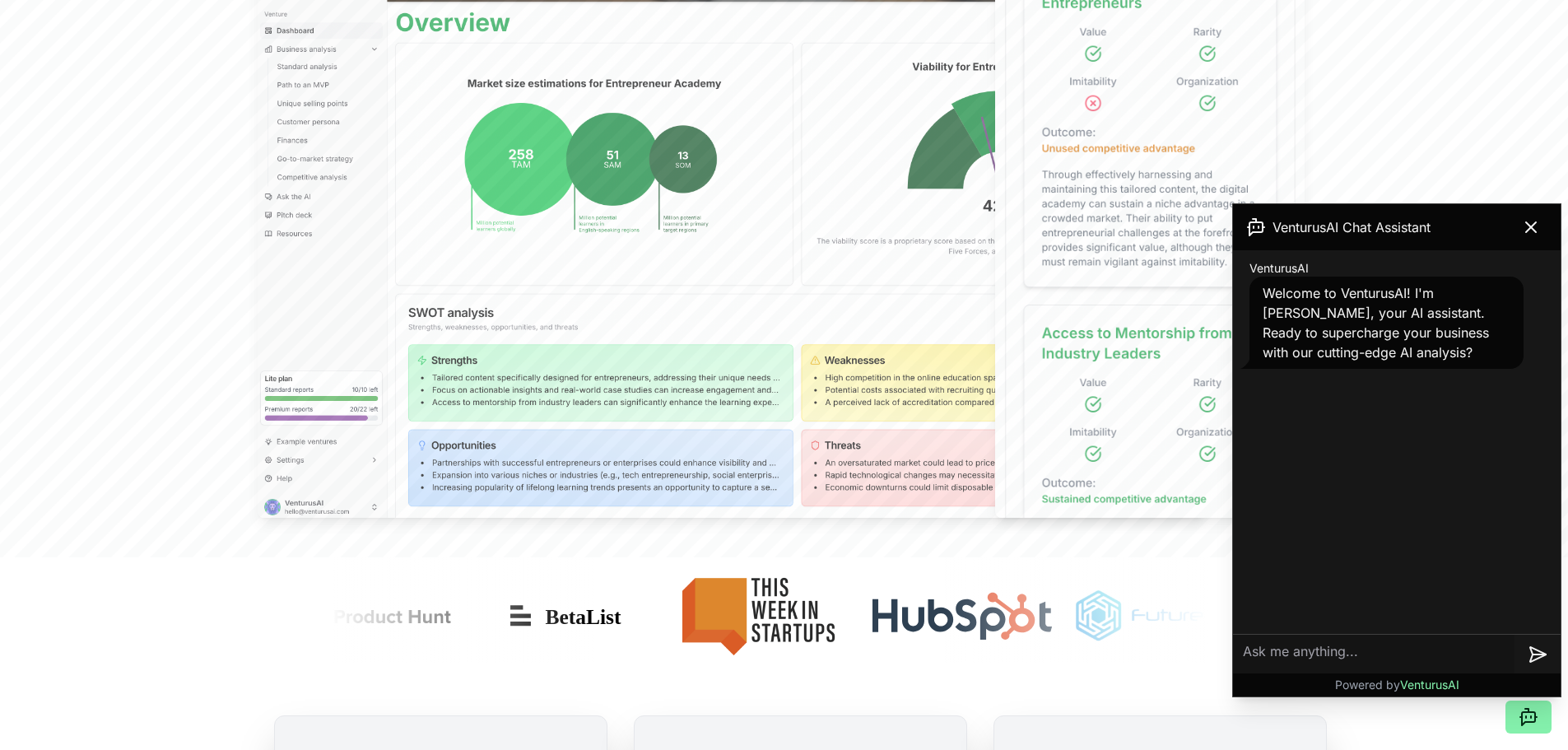
scroll to position [905, 0]
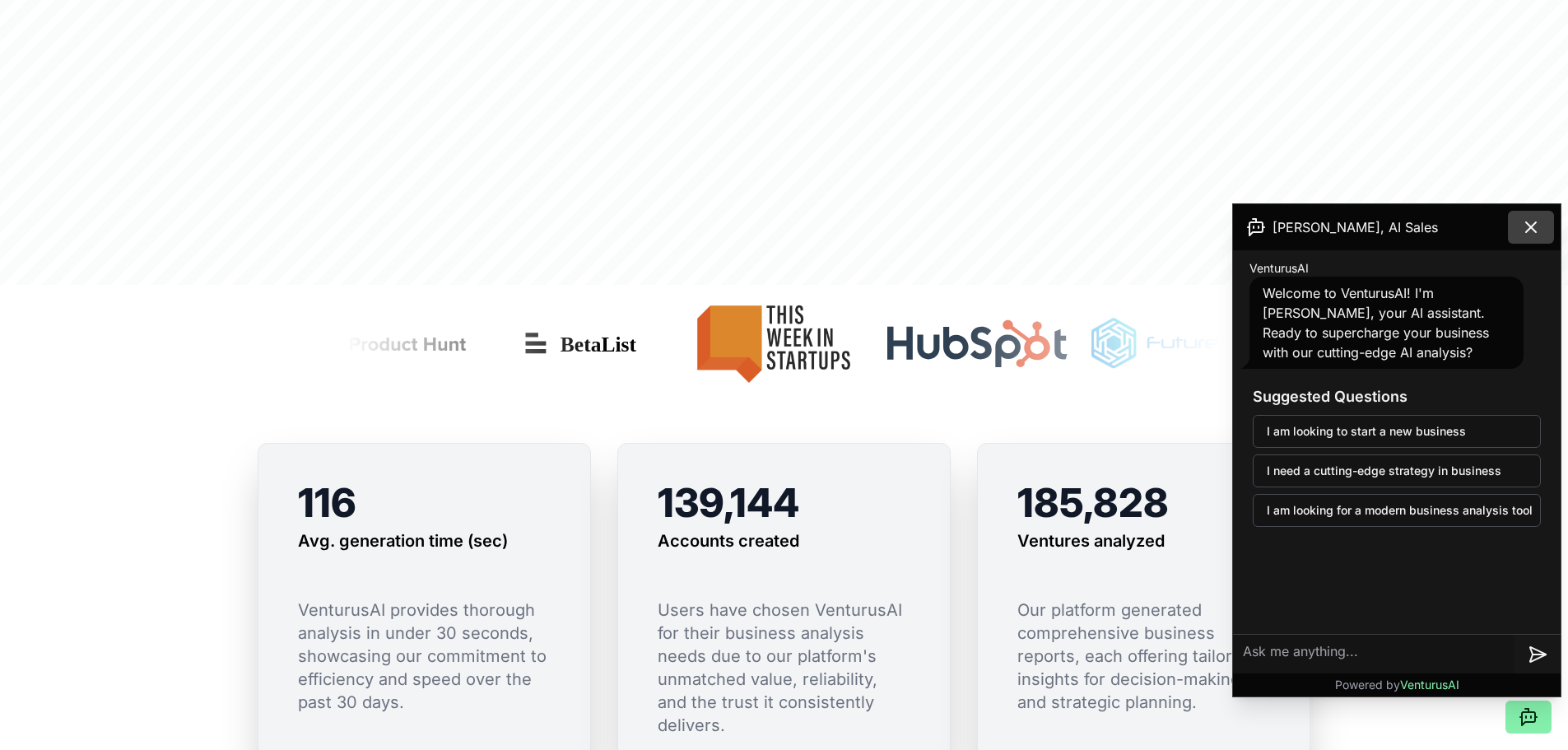
click at [1531, 227] on icon at bounding box center [1530, 227] width 10 height 10
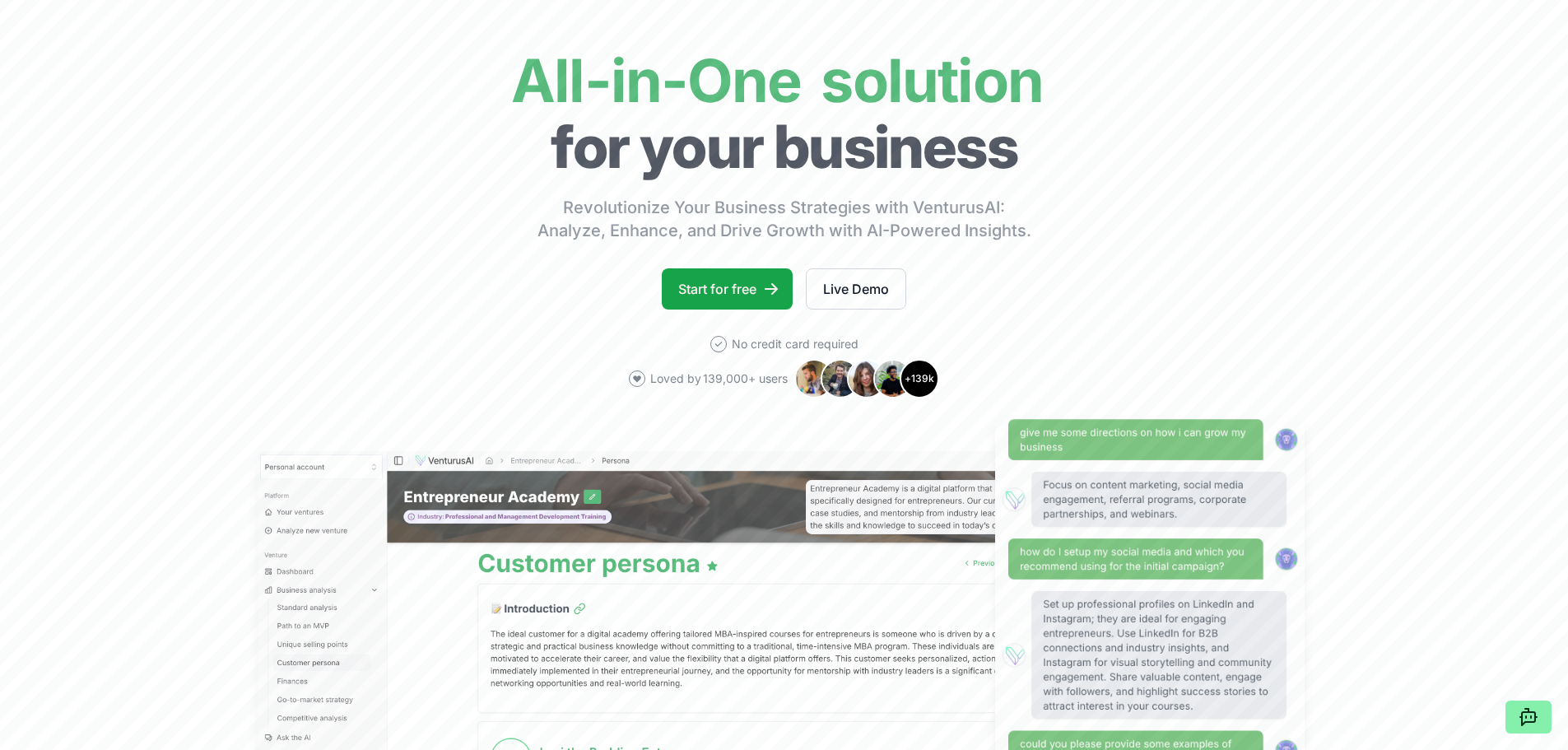
scroll to position [0, 0]
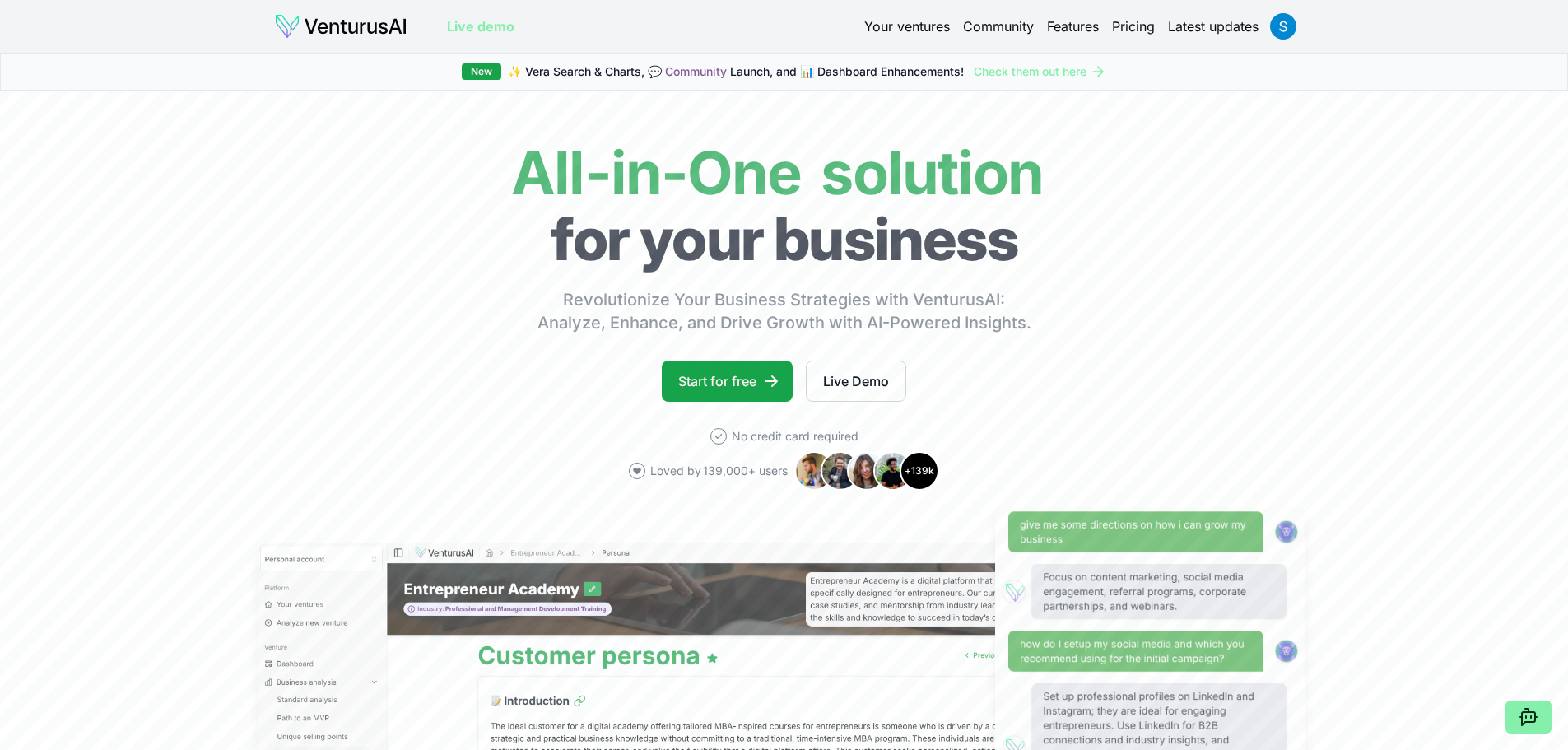
click at [1117, 25] on link "Pricing" at bounding box center [1133, 26] width 43 height 19
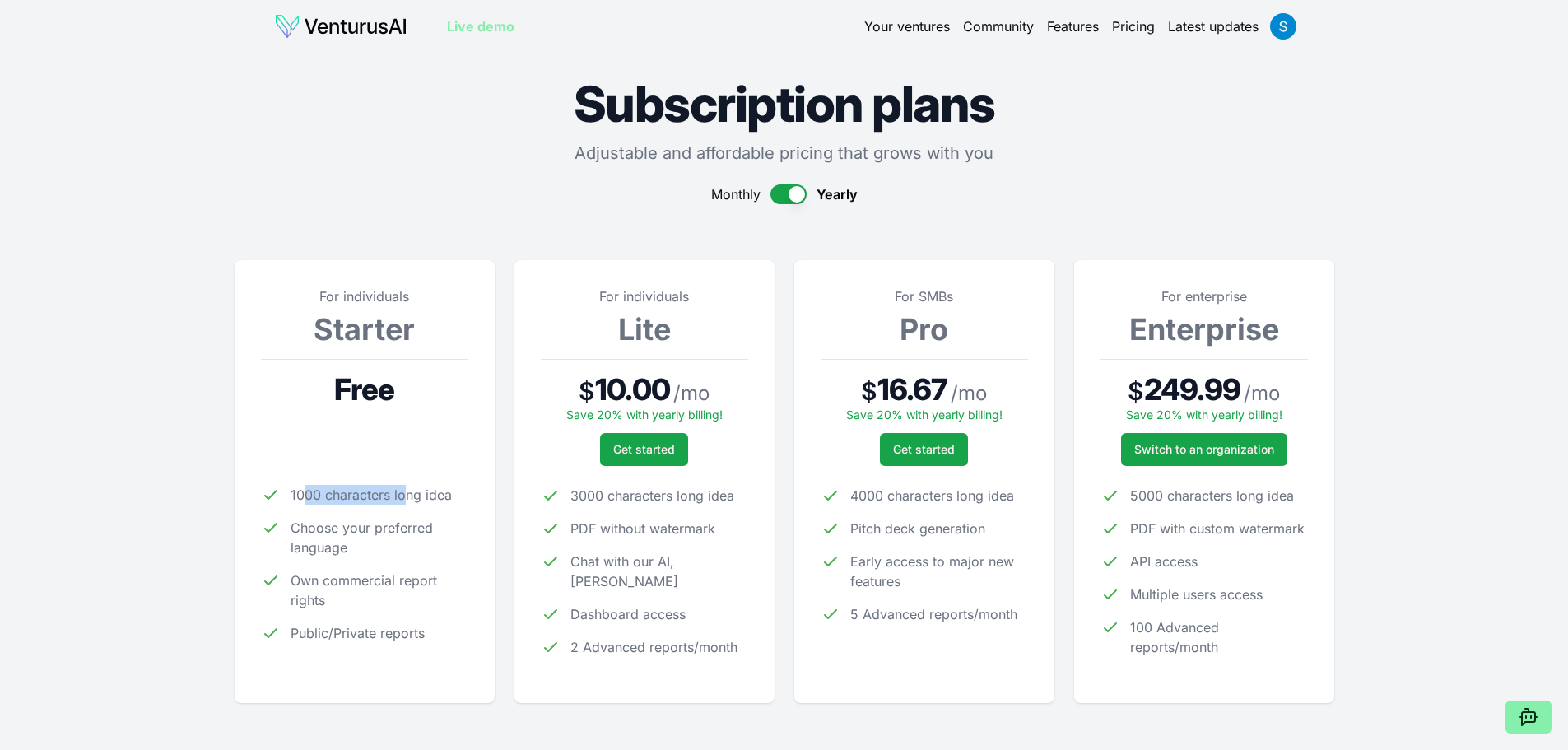
click at [403, 501] on span "1000 characters long idea" at bounding box center [372, 494] width 162 height 19
click at [399, 501] on span "1000 characters long idea" at bounding box center [372, 494] width 162 height 19
